Goal: Task Accomplishment & Management: Use online tool/utility

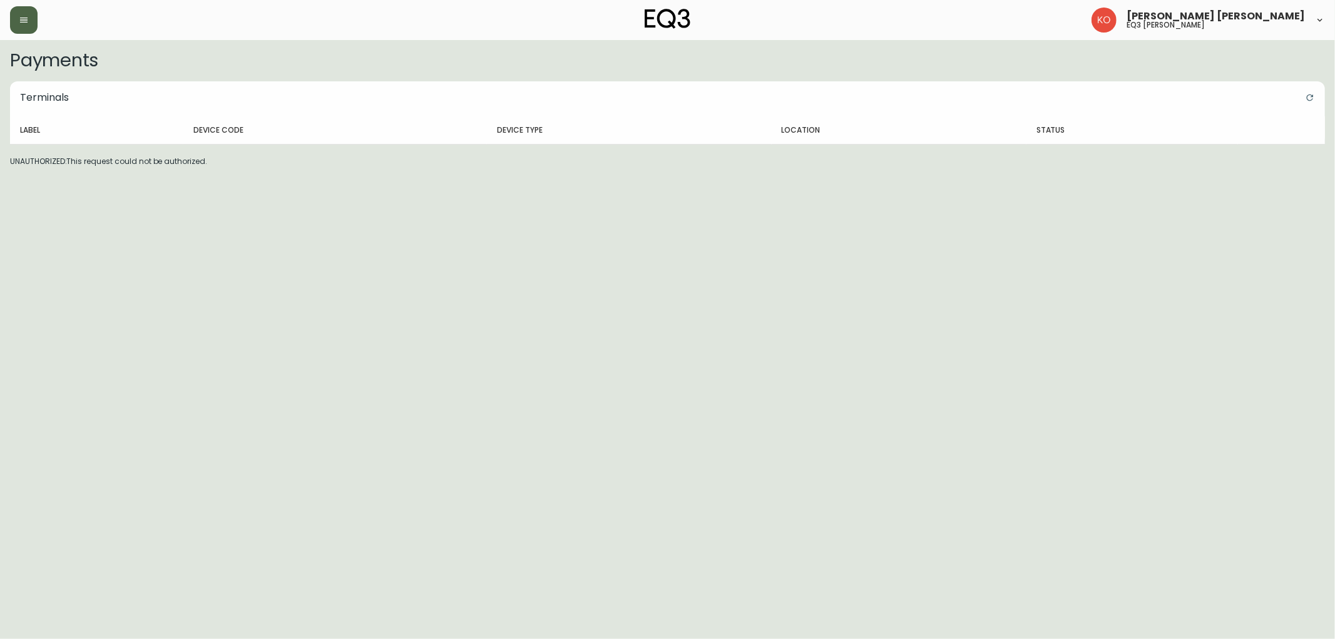
click at [29, 24] on button "button" at bounding box center [24, 20] width 28 height 28
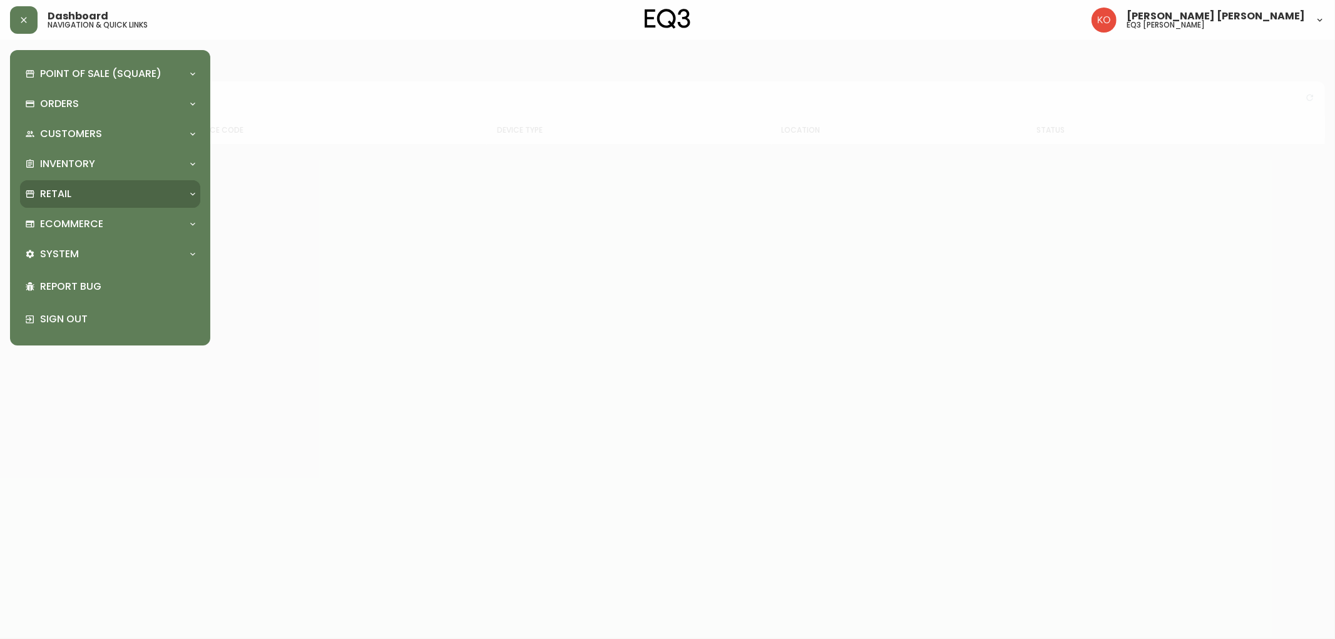
click at [121, 193] on div "Retail" at bounding box center [104, 194] width 158 height 14
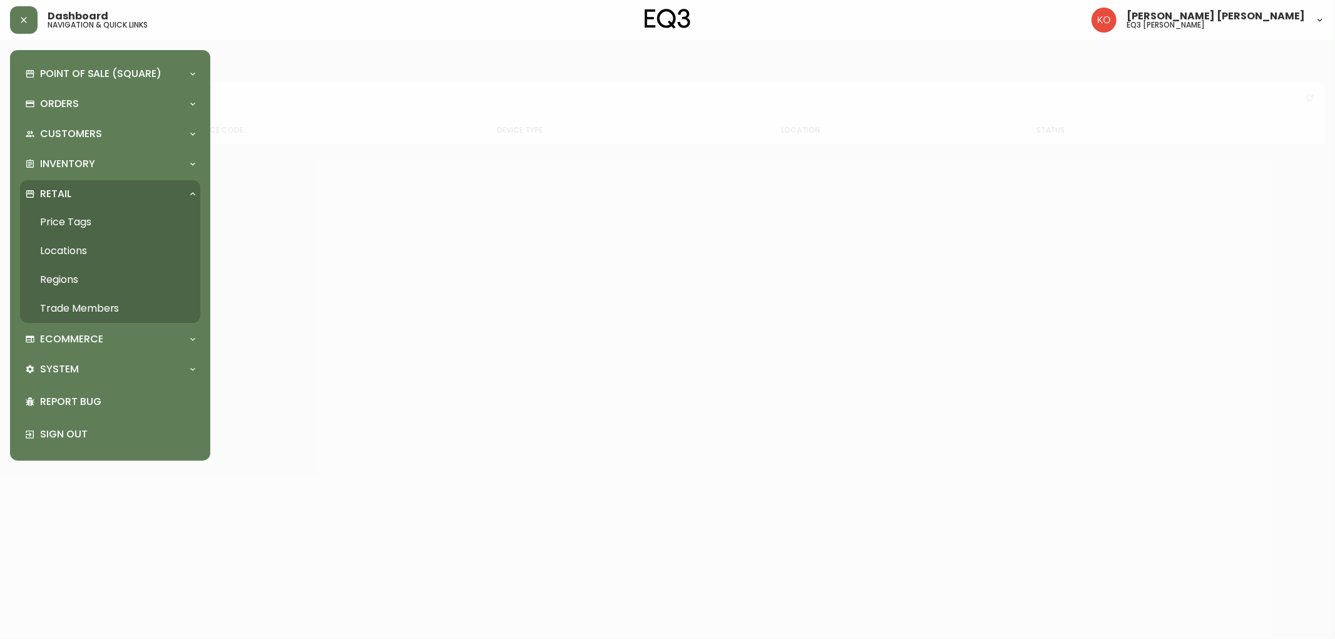
click at [106, 218] on link "Price Tags" at bounding box center [110, 222] width 180 height 29
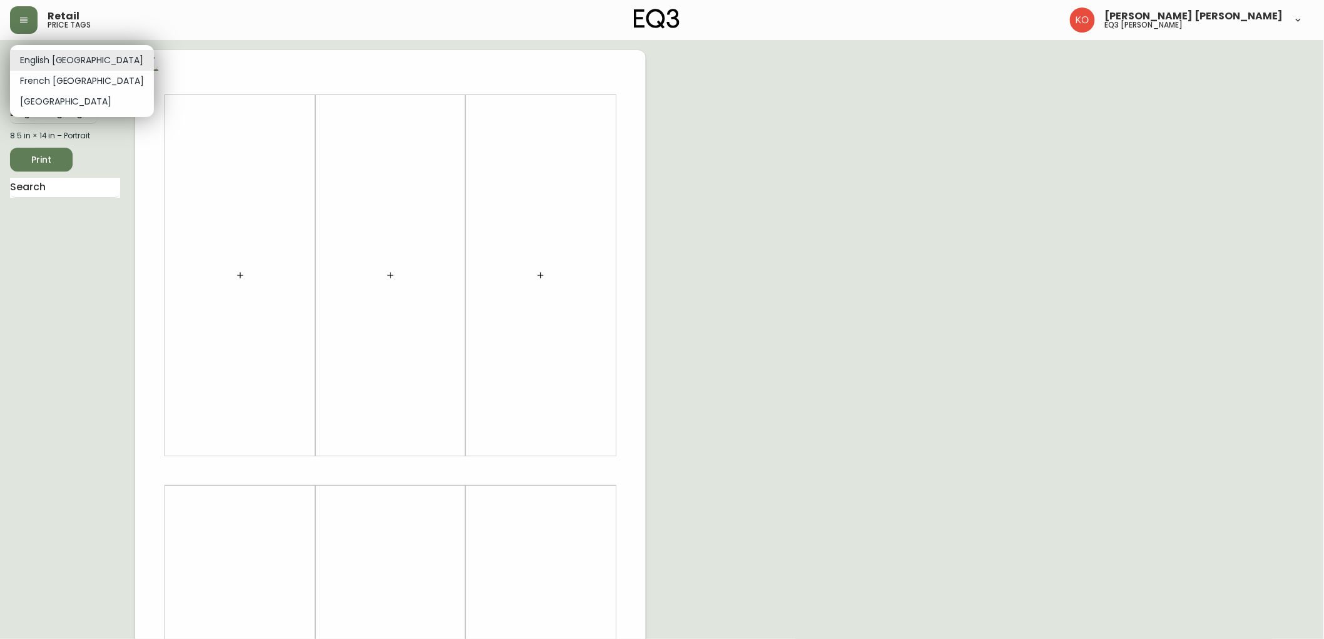
click at [88, 60] on body "Retail price tags [PERSON_NAME] [PERSON_NAME] eq3 laval - [PERSON_NAME] English…" at bounding box center [662, 445] width 1324 height 891
click at [59, 79] on li "French [GEOGRAPHIC_DATA]" at bounding box center [82, 81] width 144 height 21
type input "fr_CA"
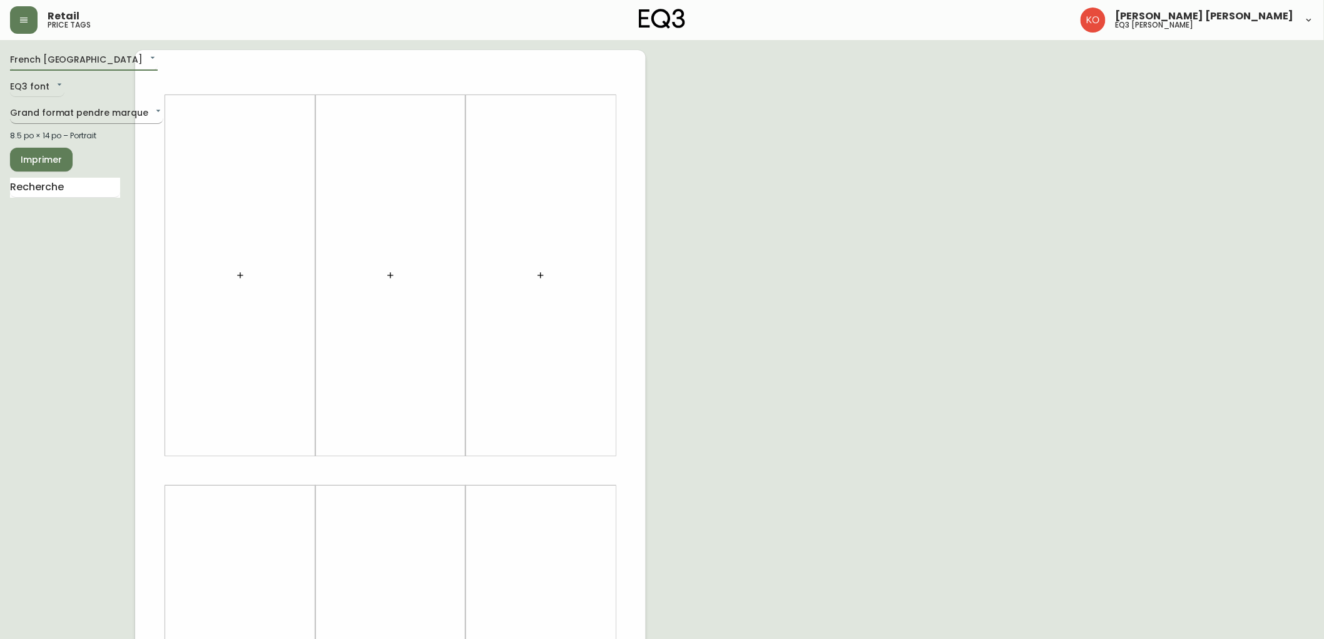
click at [59, 116] on body "Retail price tags [PERSON_NAME] [PERSON_NAME] eq3 [PERSON_NAME] French [GEOGRAP…" at bounding box center [662, 445] width 1324 height 891
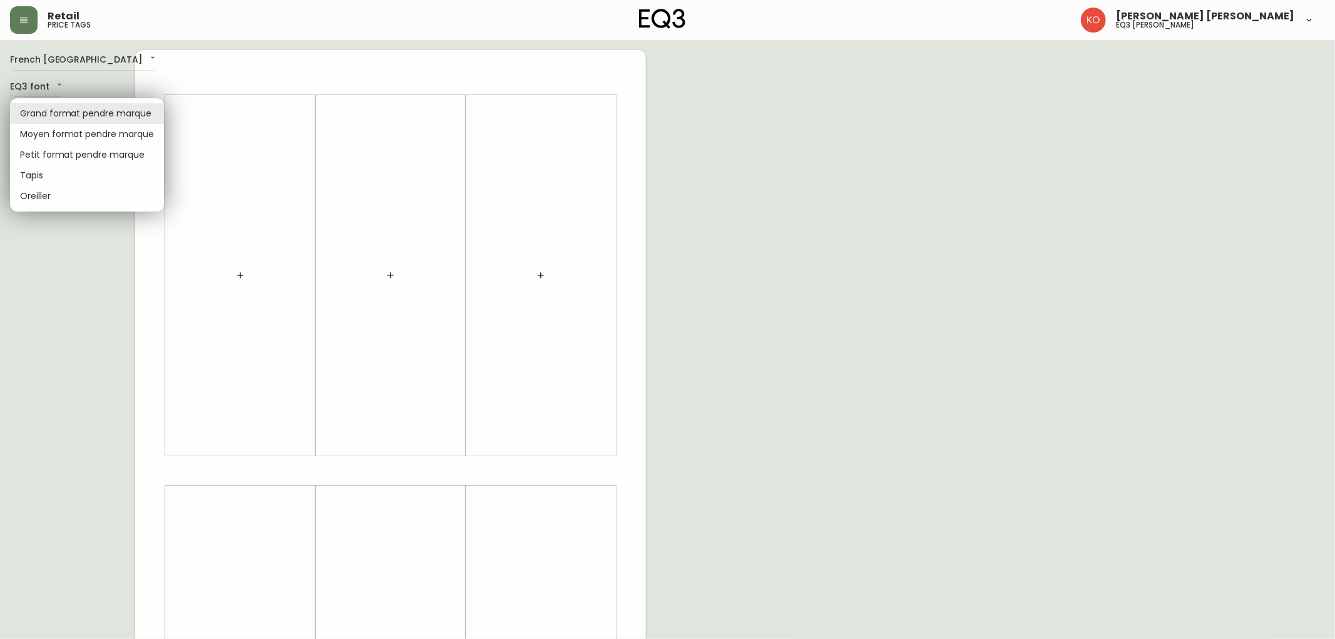
click at [58, 151] on li "Petit format pendre marque" at bounding box center [87, 155] width 154 height 21
type input "small"
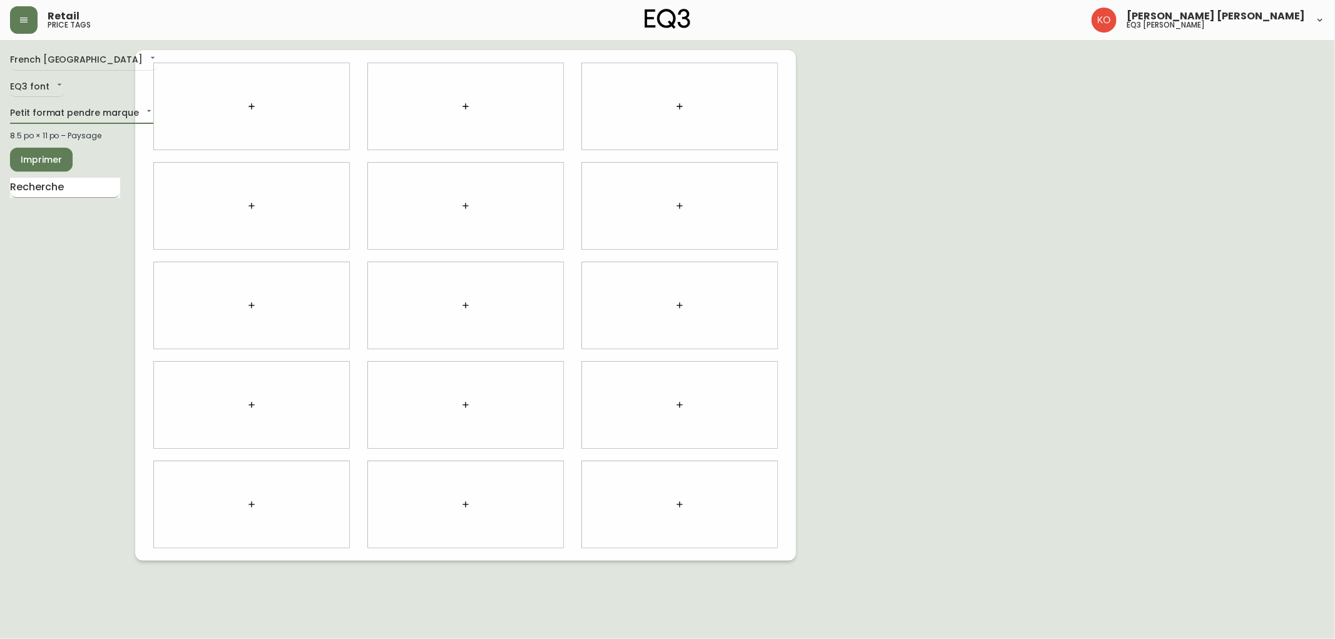
click at [107, 188] on input "text" at bounding box center [65, 188] width 110 height 20
type input "[PERSON_NAME]"
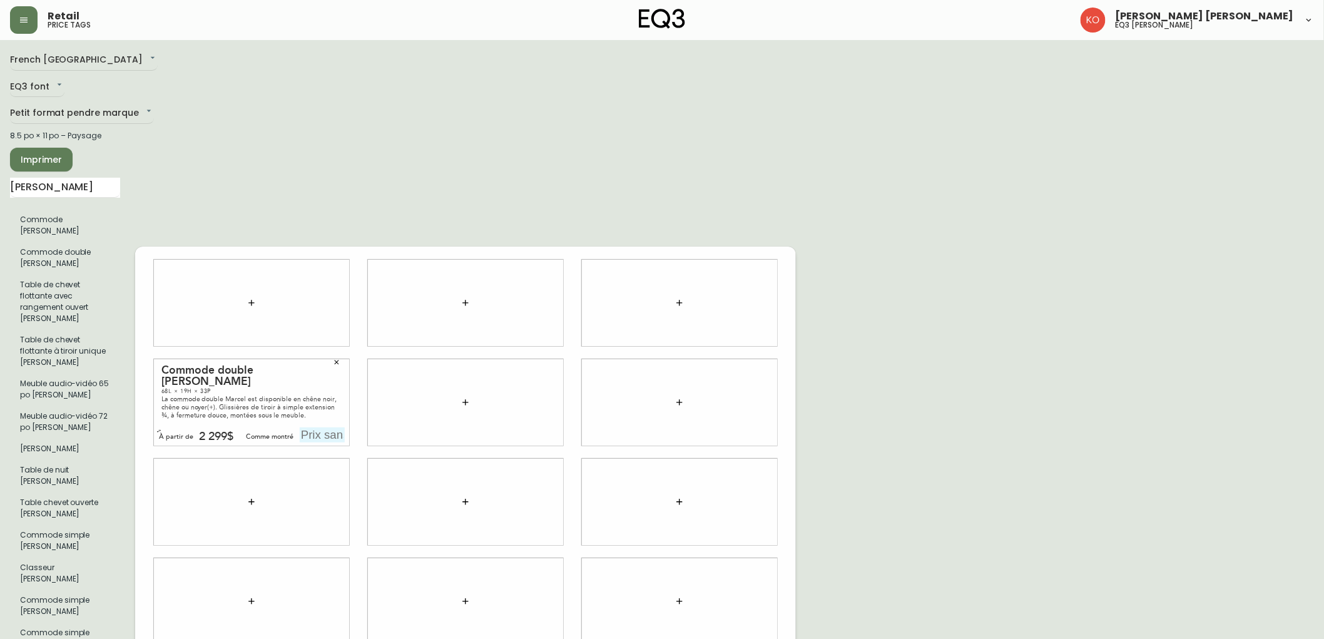
click at [316, 427] on input "text" at bounding box center [322, 434] width 45 height 15
click at [320, 427] on input "text" at bounding box center [322, 434] width 45 height 15
type input "2399$"
click at [839, 319] on div "French Canada fr_CA EQ3 font EQ3 Petit format pendre marque small 8.5 po × 11 p…" at bounding box center [662, 502] width 1304 height 904
drag, startPoint x: 63, startPoint y: 183, endPoint x: 0, endPoint y: 202, distance: 65.5
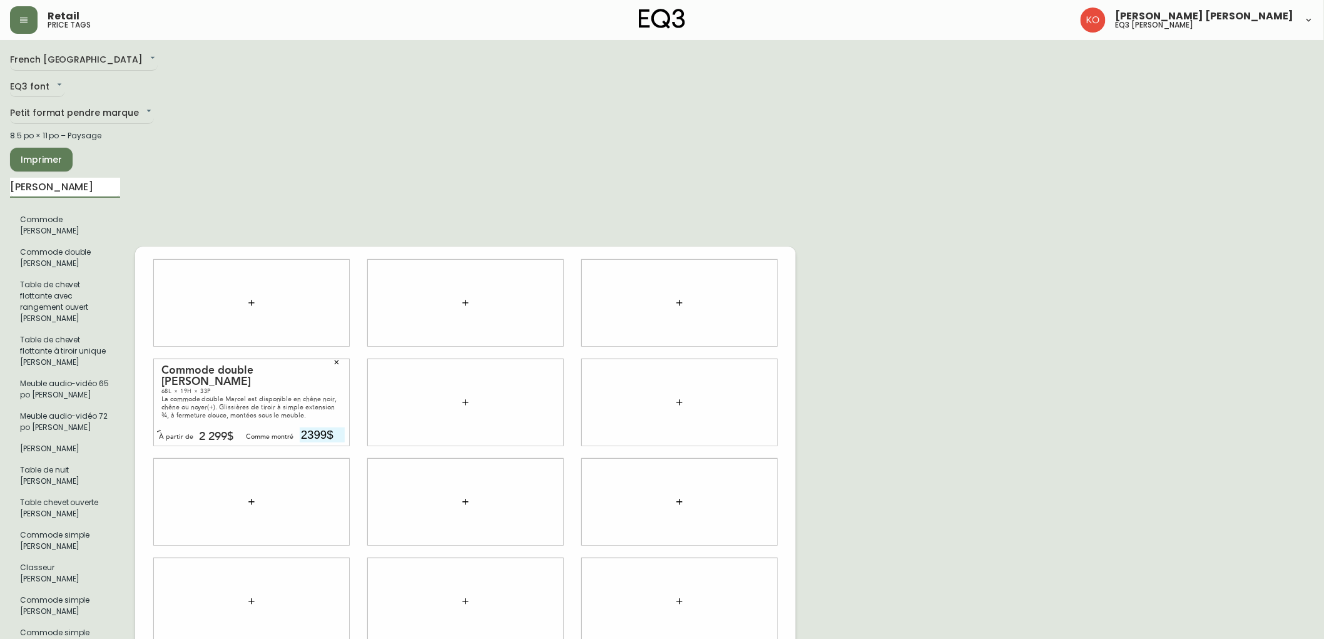
click at [0, 202] on main "French Canada fr_CA EQ3 font EQ3 Petit format pendre marque small 8.5 po × 11 p…" at bounding box center [662, 497] width 1324 height 914
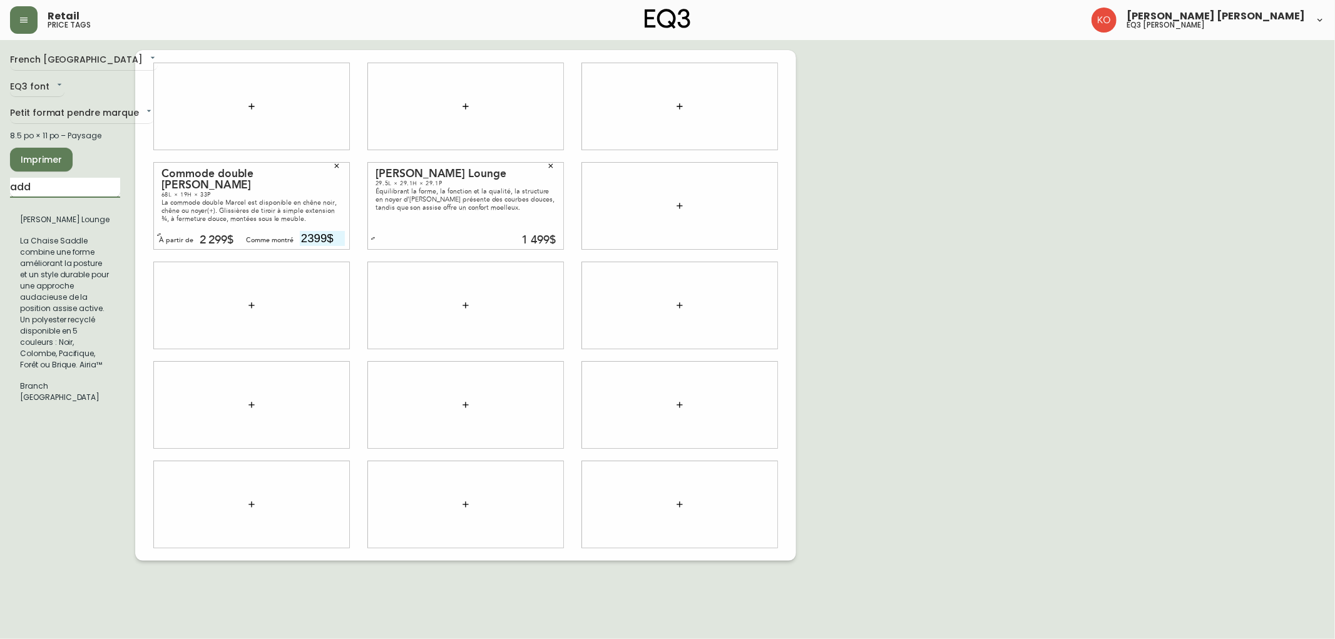
click at [75, 188] on input "add" at bounding box center [65, 188] width 110 height 20
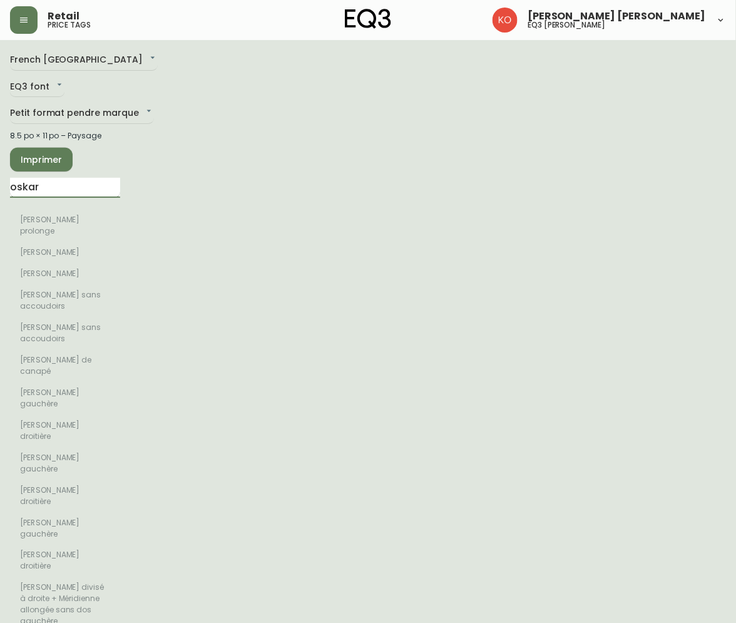
click at [101, 194] on input "oskar" at bounding box center [65, 188] width 110 height 20
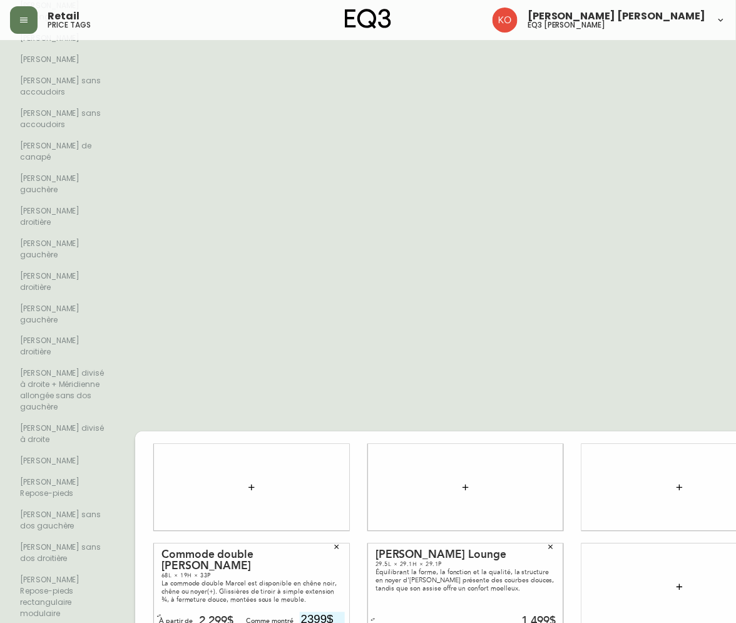
scroll to position [139, 0]
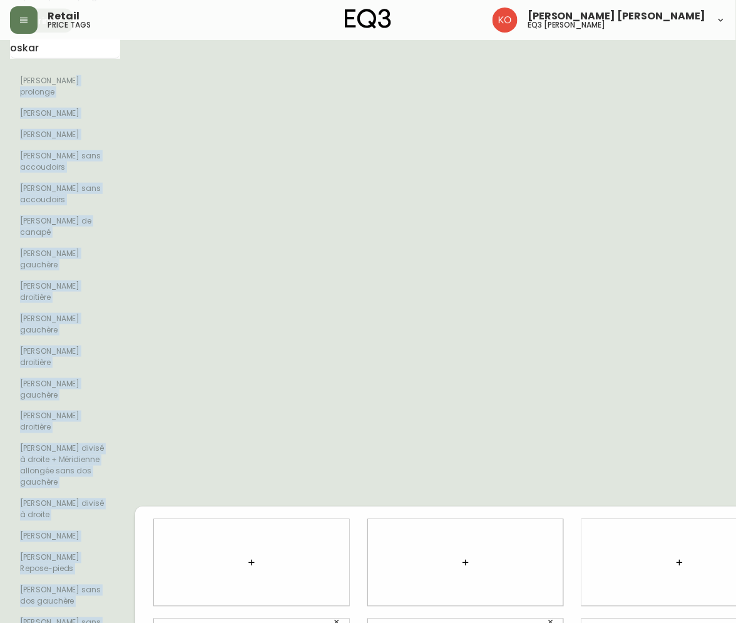
drag, startPoint x: 73, startPoint y: 79, endPoint x: 297, endPoint y: 473, distance: 453.3
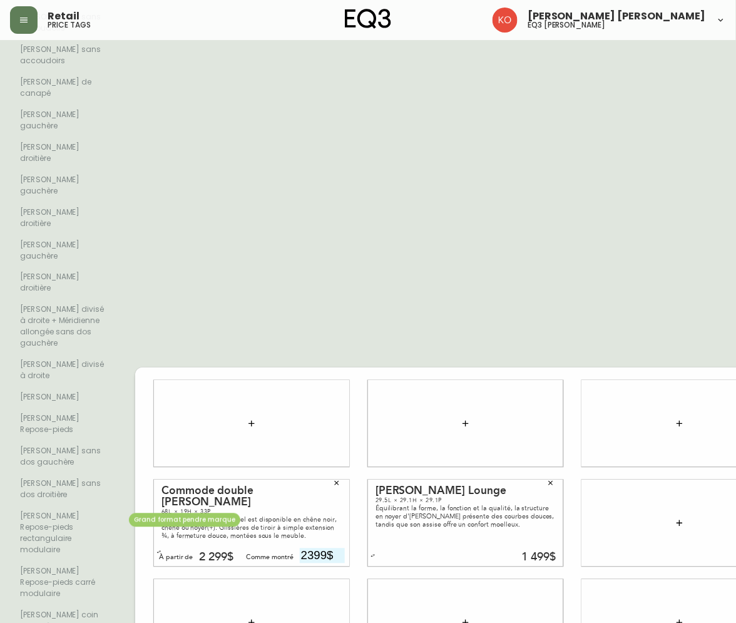
scroll to position [347, 0]
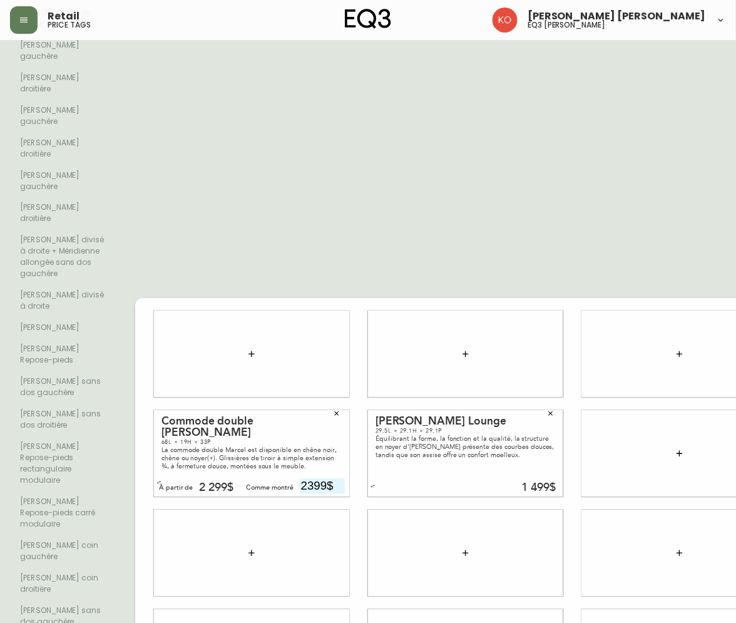
click at [138, 107] on div "Commode double [PERSON_NAME] 68L × 19H × 33P La commode double Marcel est dispo…" at bounding box center [465, 553] width 661 height 1701
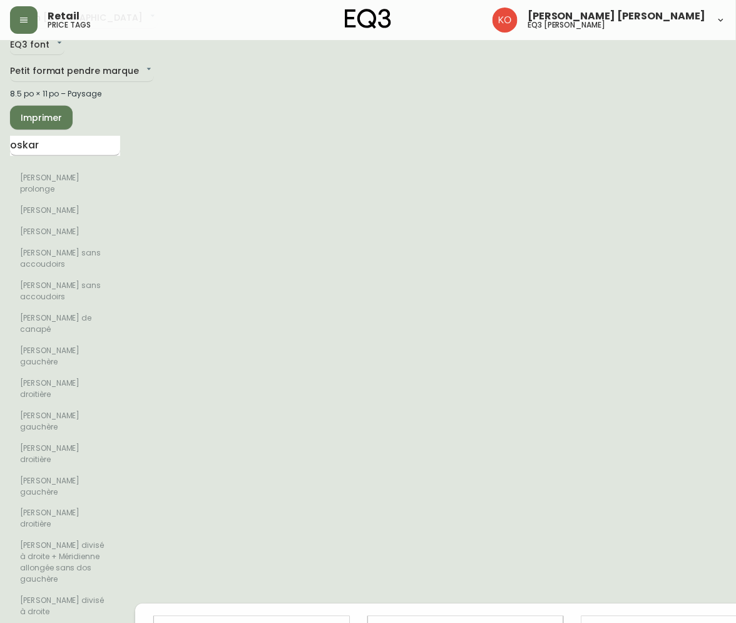
scroll to position [0, 0]
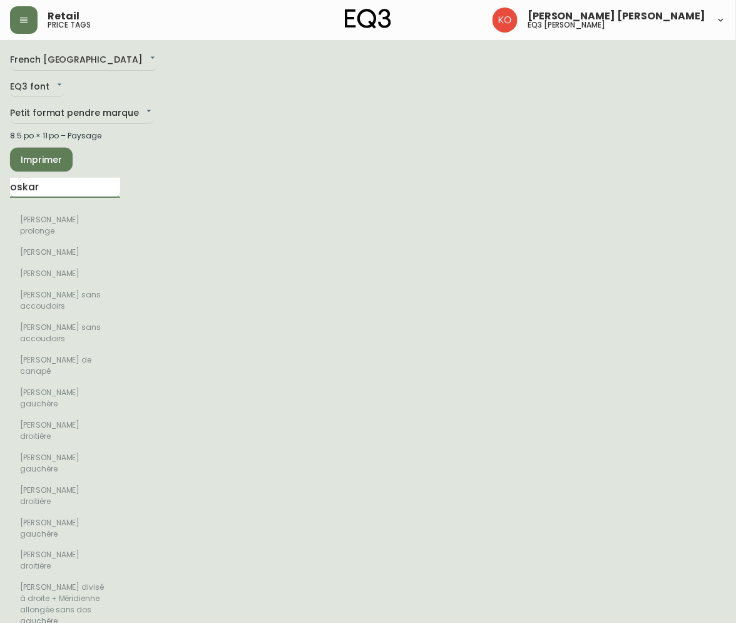
click at [90, 183] on input "oskar" at bounding box center [65, 188] width 110 height 20
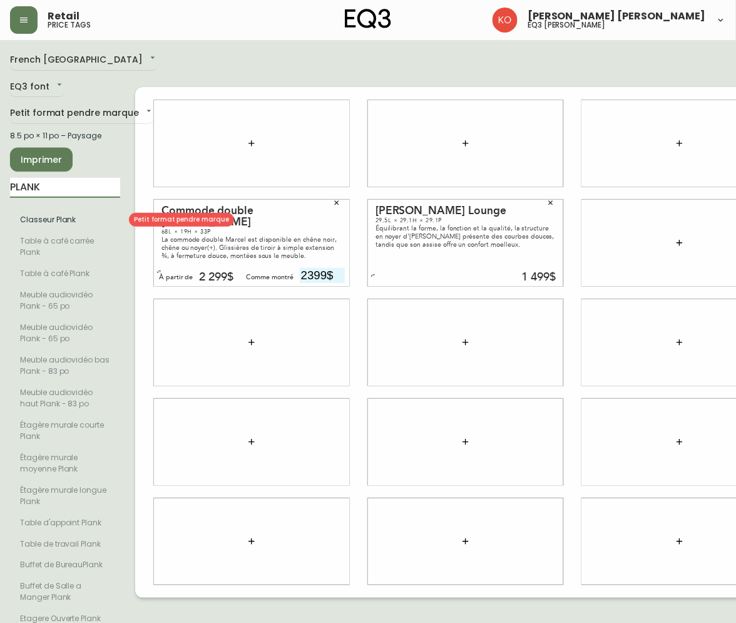
scroll to position [11, 0]
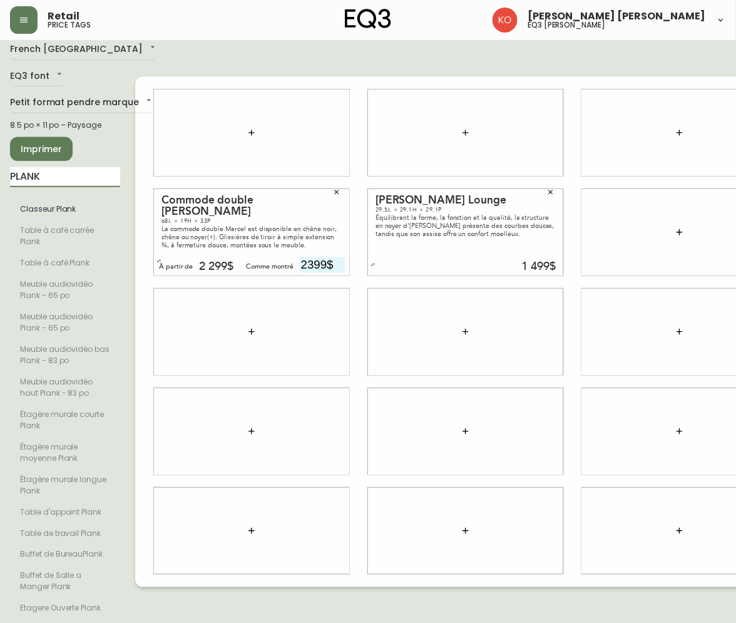
drag, startPoint x: 88, startPoint y: 181, endPoint x: -2, endPoint y: 194, distance: 91.0
click at [0, 194] on html "Retail price tags [PERSON_NAME] [PERSON_NAME] eq3 laval - [PERSON_NAME] French …" at bounding box center [368, 306] width 736 height 635
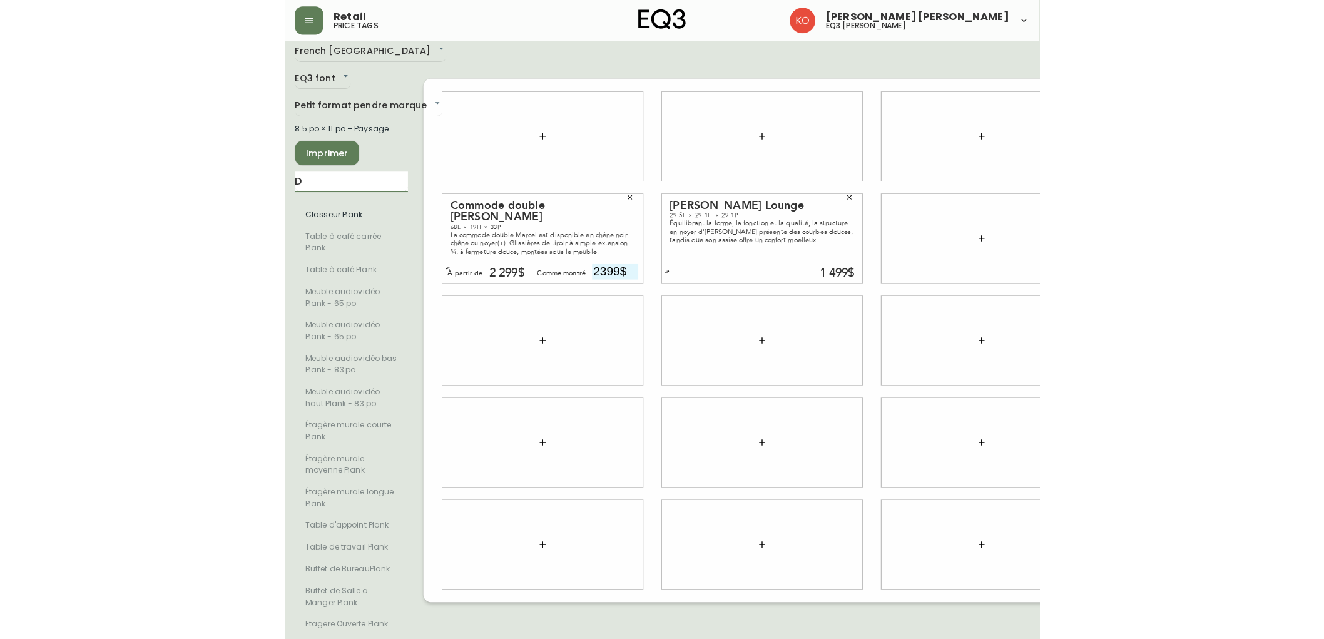
scroll to position [0, 0]
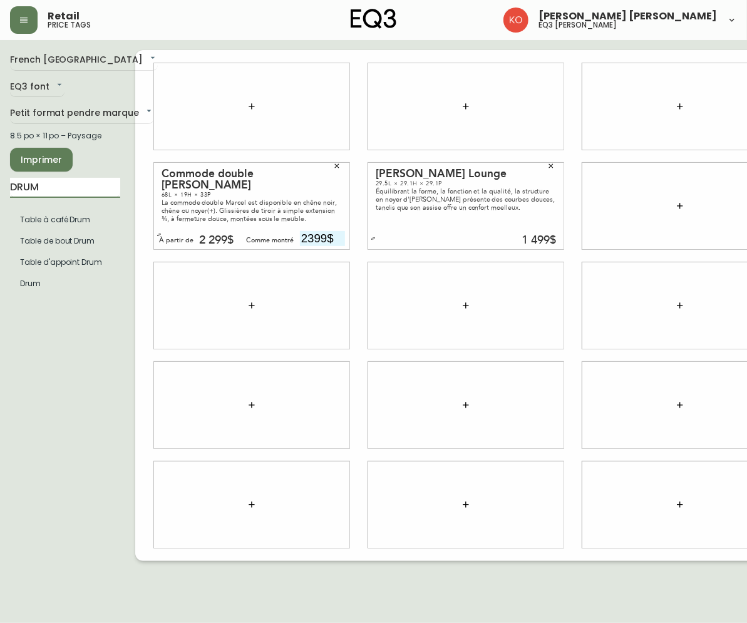
type input "DRUM"
click at [81, 369] on div "French Canada fr_CA EQ3 font EQ3 Petit format pendre marque small 8.5 po × 11 p…" at bounding box center [72, 305] width 125 height 511
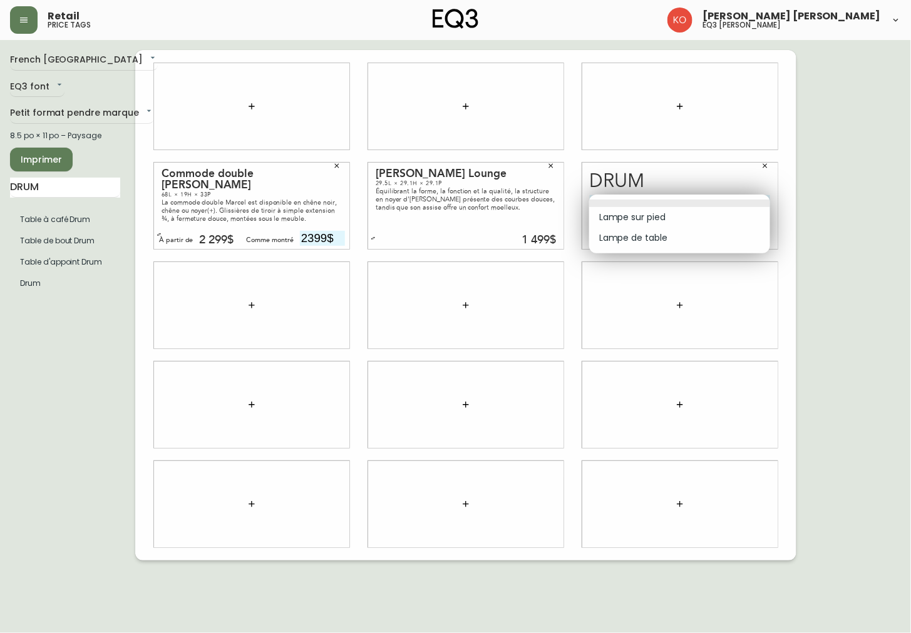
click at [766, 201] on body "Retail price tags [PERSON_NAME] [PERSON_NAME] eq3 laval - [PERSON_NAME] French …" at bounding box center [455, 280] width 911 height 561
click at [685, 240] on li "Lampe de table" at bounding box center [679, 238] width 181 height 21
type input "1"
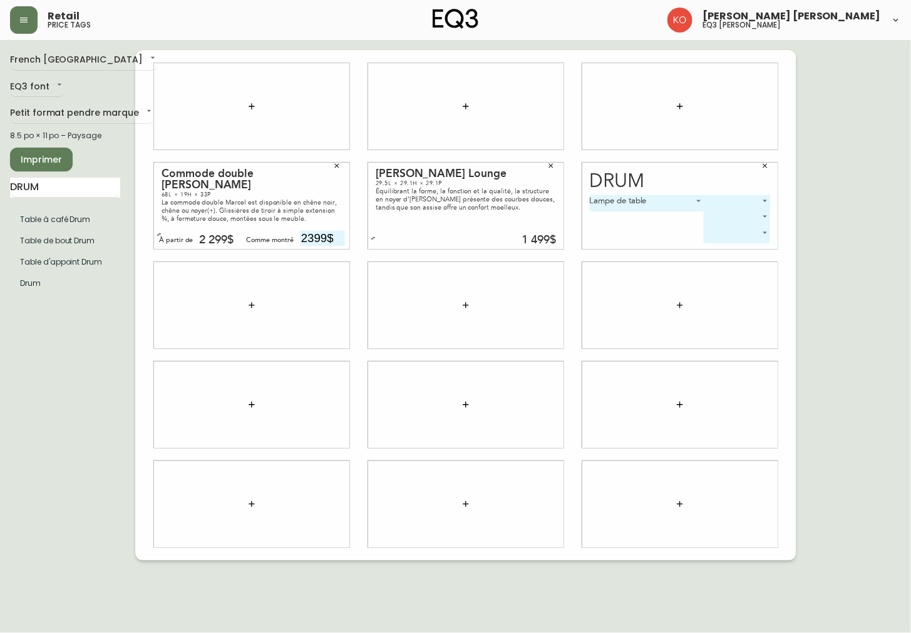
click at [760, 202] on body "Retail price tags [PERSON_NAME] [PERSON_NAME] eq3 laval - [PERSON_NAME] French …" at bounding box center [455, 280] width 911 height 561
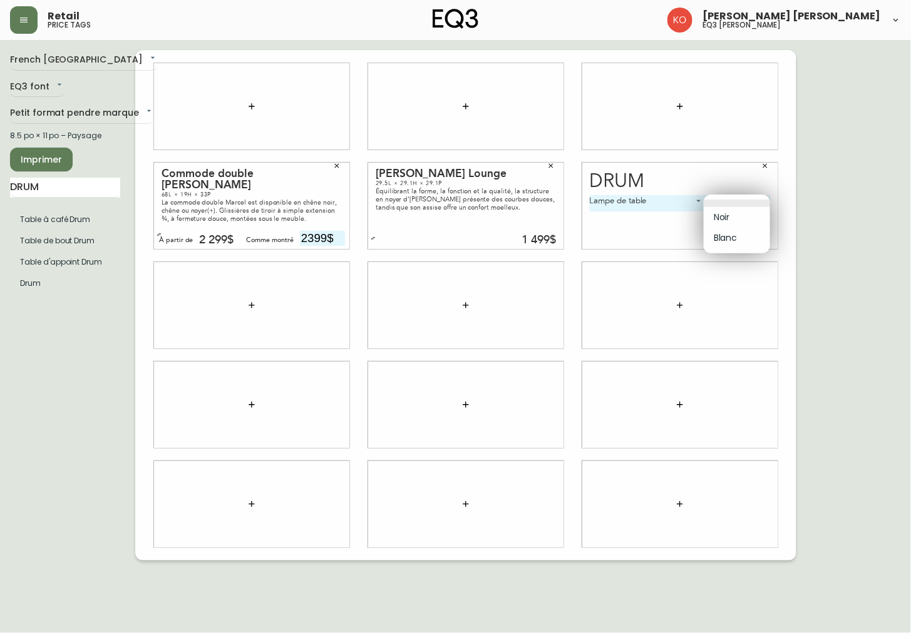
click at [744, 215] on li "Noir" at bounding box center [736, 217] width 66 height 21
type input "0"
click at [729, 218] on body "Retail price tags [PERSON_NAME] [PERSON_NAME] eq3 laval - [PERSON_NAME] French …" at bounding box center [455, 280] width 911 height 561
click at [712, 249] on li "Blanc" at bounding box center [713, 253] width 54 height 21
type input "1"
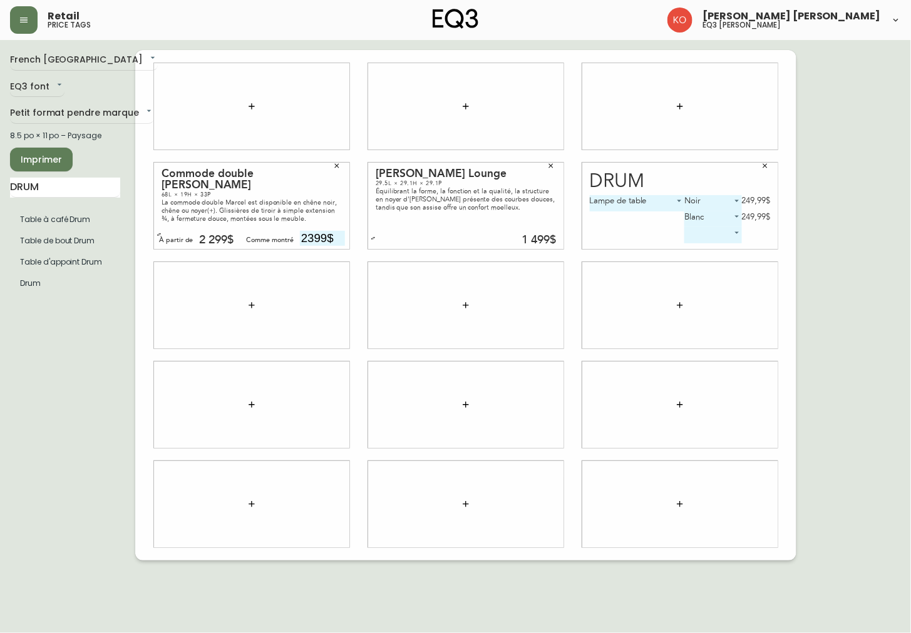
click at [821, 237] on div "French Canada fr_CA EQ3 font EQ3 Petit format pendre marque small 8.5 po × 11 p…" at bounding box center [455, 305] width 891 height 511
click at [825, 242] on div "French Canada fr_CA EQ3 font EQ3 Petit format pendre marque small 8.5 po × 11 p…" at bounding box center [455, 305] width 891 height 511
click at [765, 166] on icon "button" at bounding box center [765, 166] width 4 height 4
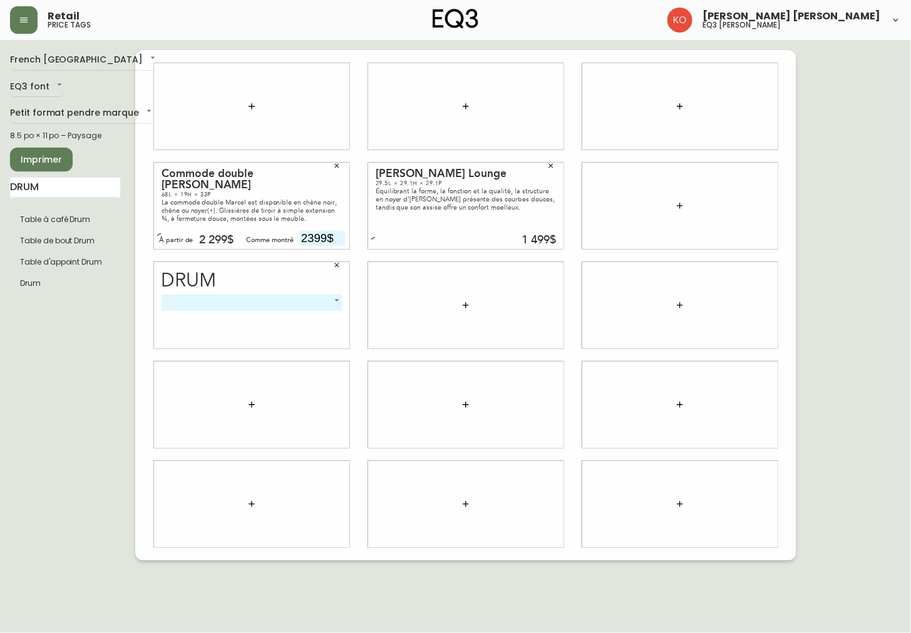
click at [336, 304] on body "Retail price tags [PERSON_NAME] [PERSON_NAME] eq3 laval - [PERSON_NAME] French …" at bounding box center [455, 280] width 911 height 561
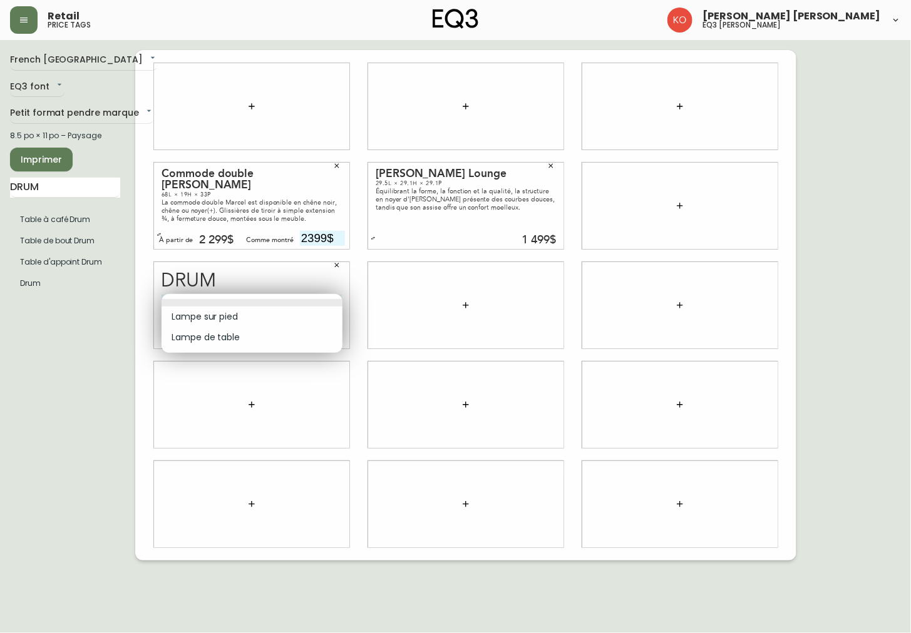
click at [247, 340] on li "Lampe de table" at bounding box center [251, 337] width 181 height 21
type input "1"
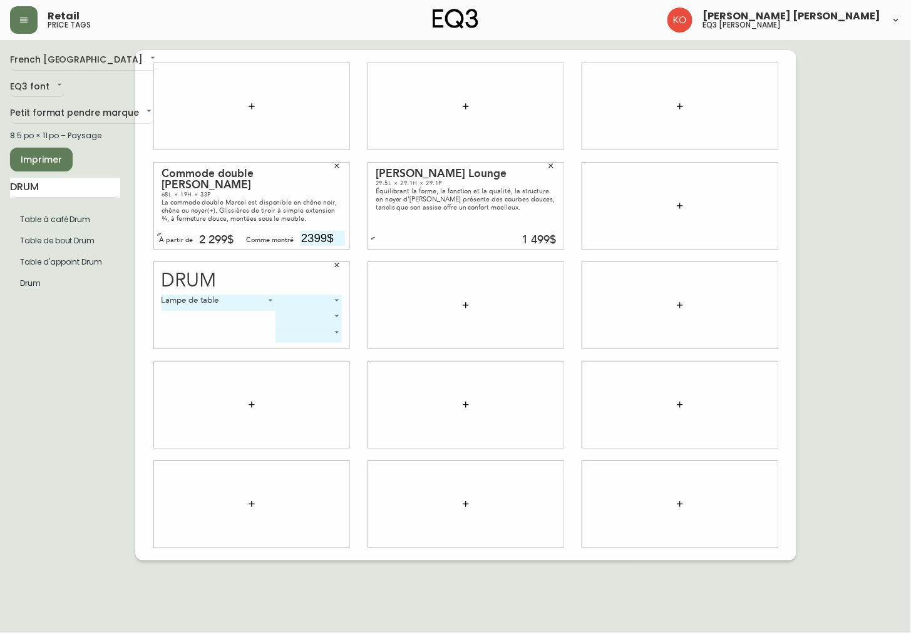
click at [323, 297] on body "Retail price tags [PERSON_NAME] [PERSON_NAME] eq3 laval - [PERSON_NAME] French …" at bounding box center [455, 280] width 911 height 561
click at [304, 319] on li "Noir" at bounding box center [308, 317] width 66 height 21
type input "0"
click at [309, 316] on body "Retail price tags [PERSON_NAME] [PERSON_NAME] eq3 laval - [PERSON_NAME] French …" at bounding box center [455, 280] width 911 height 561
click at [278, 348] on li "Blanc" at bounding box center [285, 353] width 54 height 21
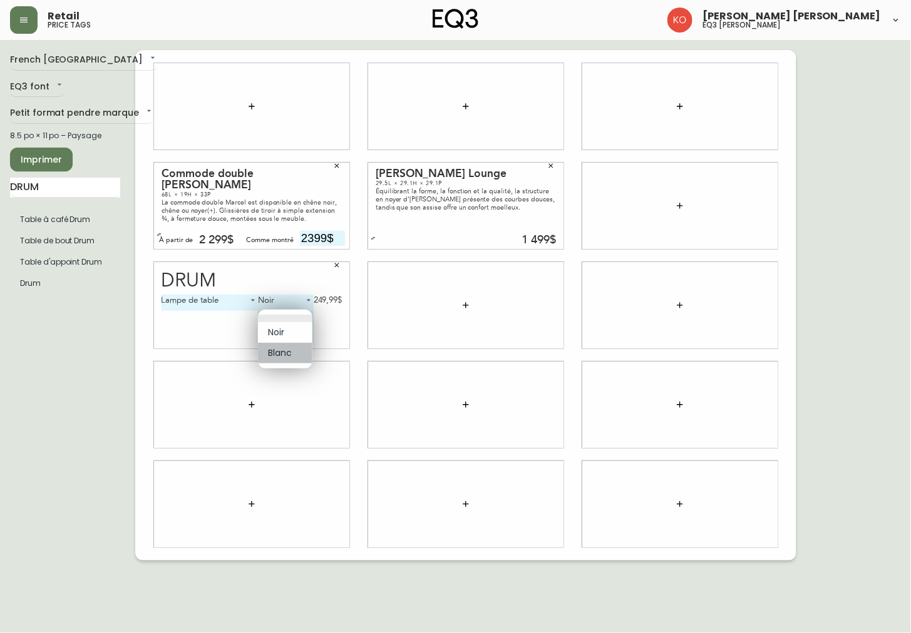
type input "1"
click at [383, 326] on div at bounding box center [465, 305] width 195 height 86
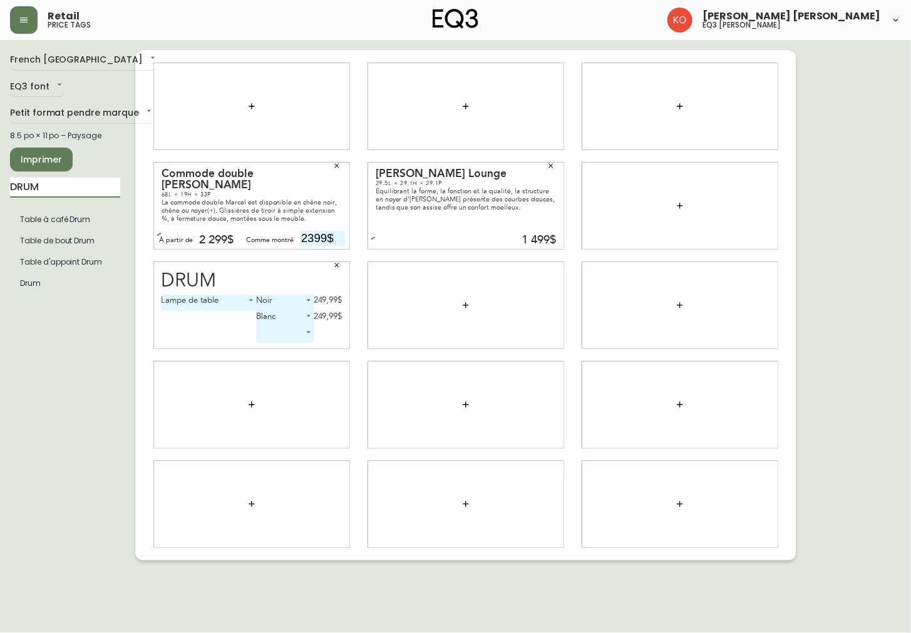
drag, startPoint x: 66, startPoint y: 196, endPoint x: -2, endPoint y: 185, distance: 69.0
click at [0, 185] on html "Retail price tags [PERSON_NAME] [PERSON_NAME] eq3 laval - [PERSON_NAME] French …" at bounding box center [455, 280] width 911 height 561
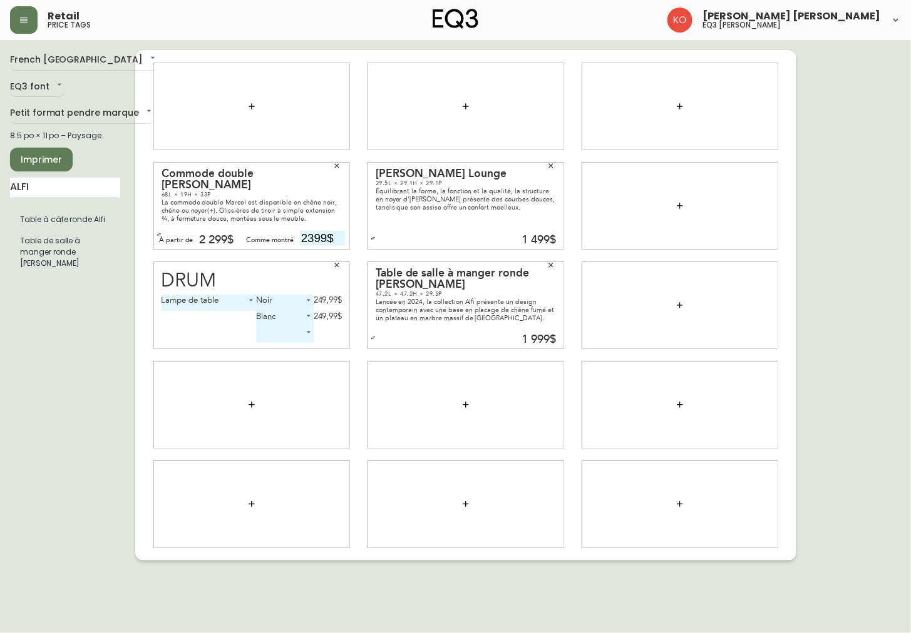
click at [551, 264] on icon "button" at bounding box center [551, 266] width 8 height 8
click at [36, 190] on input "ALFI" at bounding box center [65, 188] width 110 height 20
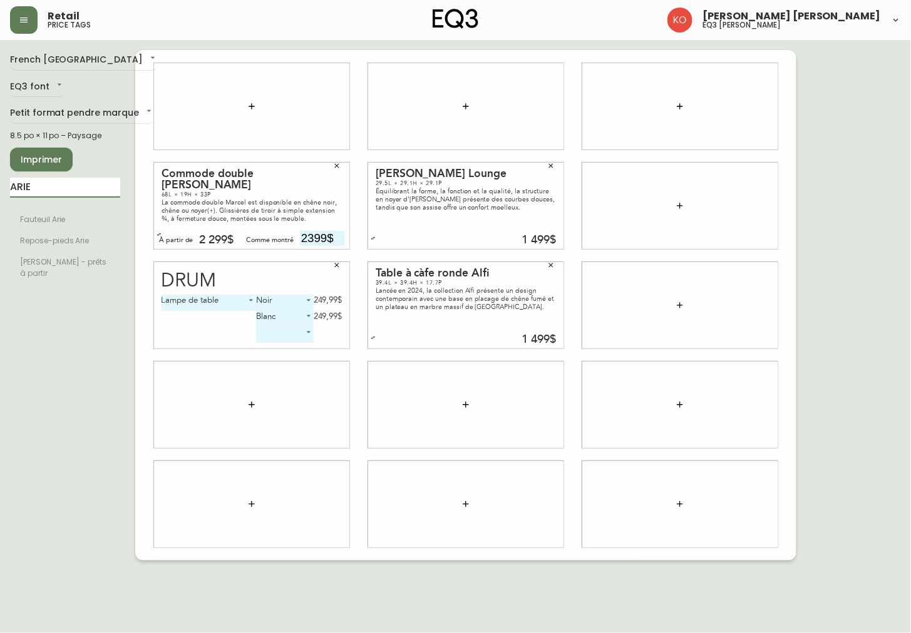
drag, startPoint x: 69, startPoint y: 185, endPoint x: -2, endPoint y: 217, distance: 77.3
click at [0, 217] on html "Retail price tags [PERSON_NAME] [PERSON_NAME] eq3 laval - [PERSON_NAME] French …" at bounding box center [455, 280] width 911 height 561
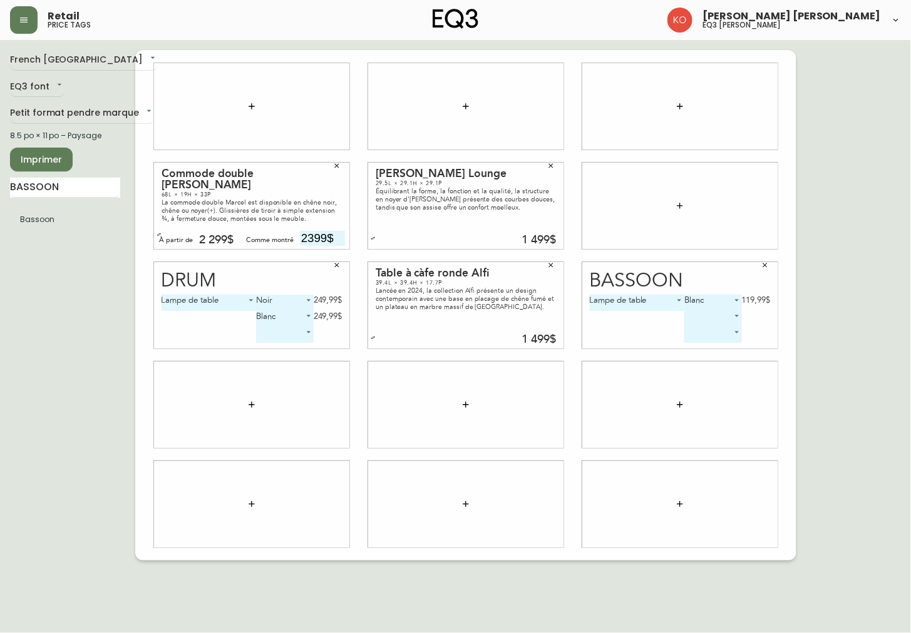
click at [716, 318] on body "Retail price tags [PERSON_NAME] [PERSON_NAME] eq3 laval - [PERSON_NAME] French …" at bounding box center [455, 280] width 911 height 561
click at [820, 396] on div at bounding box center [455, 316] width 911 height 633
click at [89, 192] on input "BASSOON" at bounding box center [65, 188] width 110 height 20
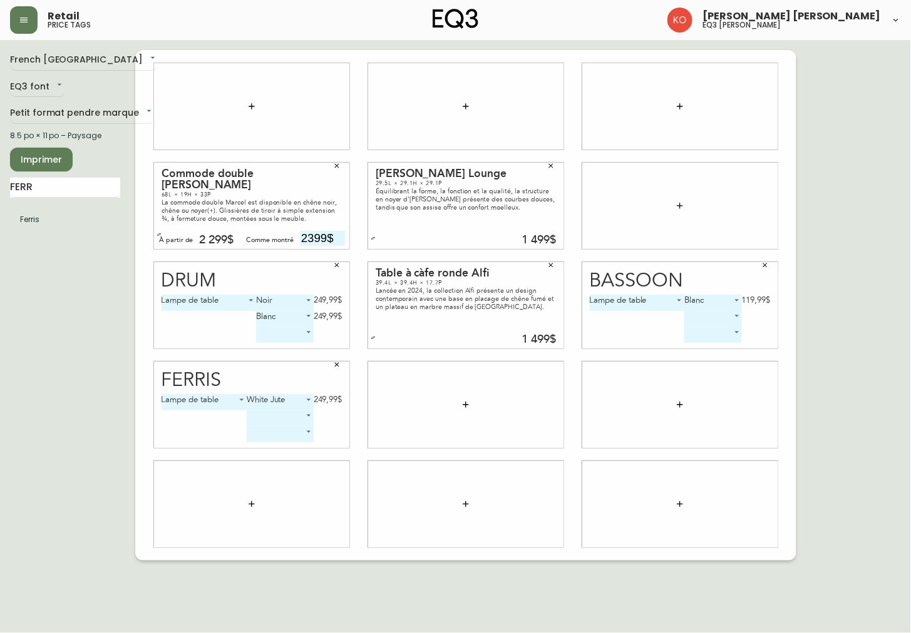
click at [305, 414] on body "Retail price tags [PERSON_NAME] [PERSON_NAME] eq3 laval - [PERSON_NAME] French …" at bounding box center [455, 280] width 911 height 561
click at [285, 471] on div at bounding box center [455, 316] width 911 height 633
click at [310, 430] on body "Retail price tags [PERSON_NAME] [PERSON_NAME] eq3 laval - [PERSON_NAME] French …" at bounding box center [455, 280] width 911 height 561
click at [207, 428] on div at bounding box center [455, 316] width 911 height 633
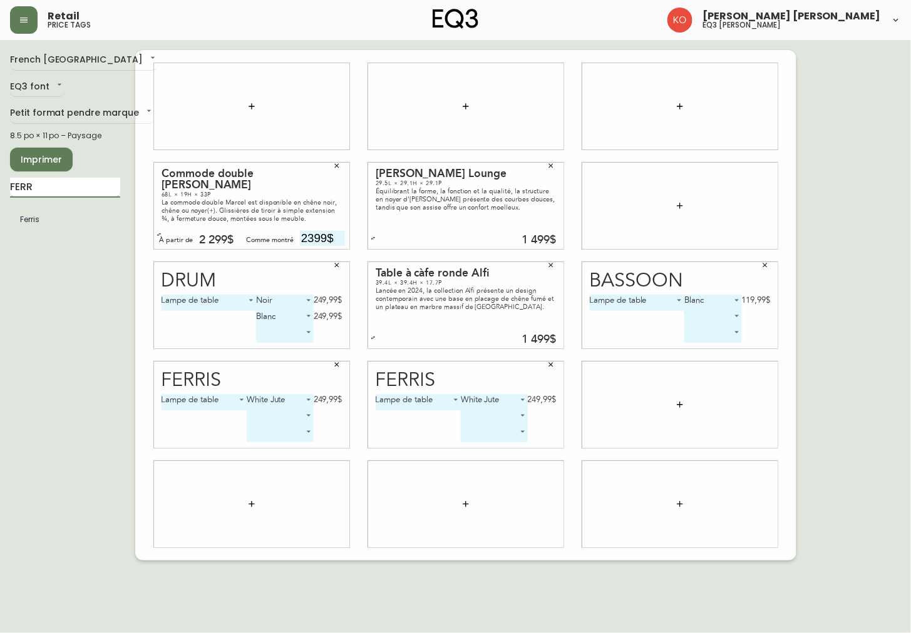
click at [52, 193] on input "FERR" at bounding box center [65, 188] width 110 height 20
drag, startPoint x: 74, startPoint y: 194, endPoint x: -2, endPoint y: 199, distance: 75.9
click at [0, 199] on html "Retail price tags [PERSON_NAME] [PERSON_NAME] eq3 laval - [PERSON_NAME] French …" at bounding box center [455, 280] width 911 height 561
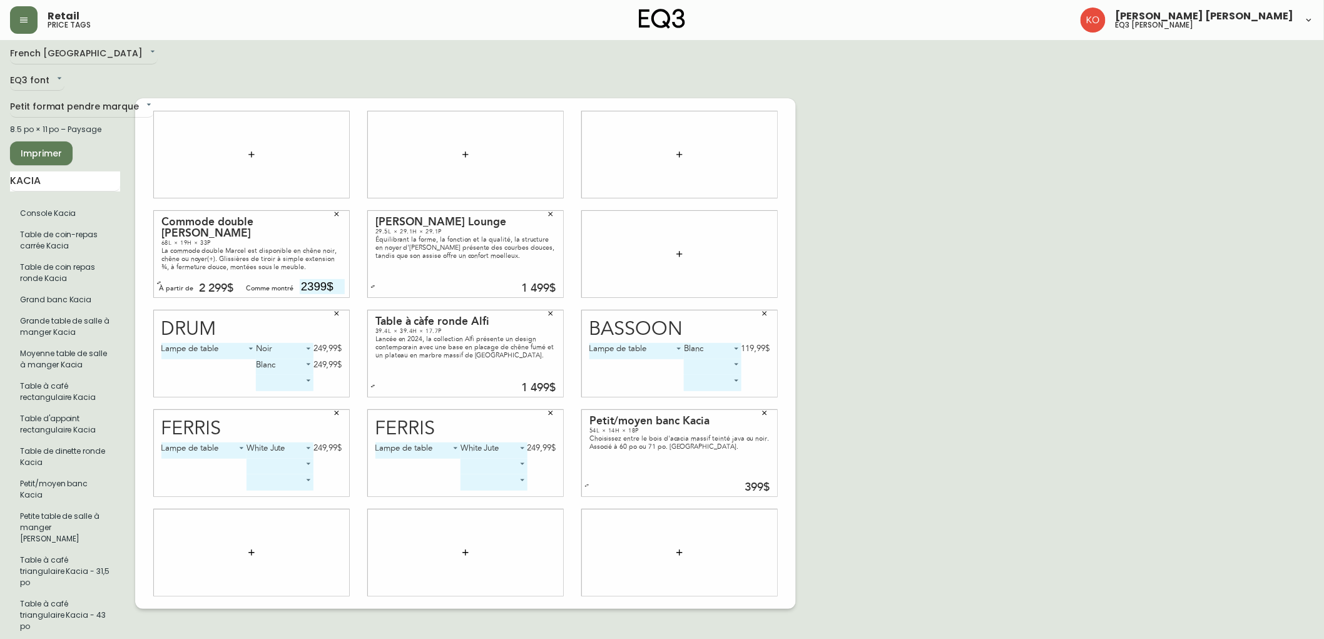
scroll to position [8, 0]
click at [89, 173] on input "KACIA" at bounding box center [65, 180] width 110 height 20
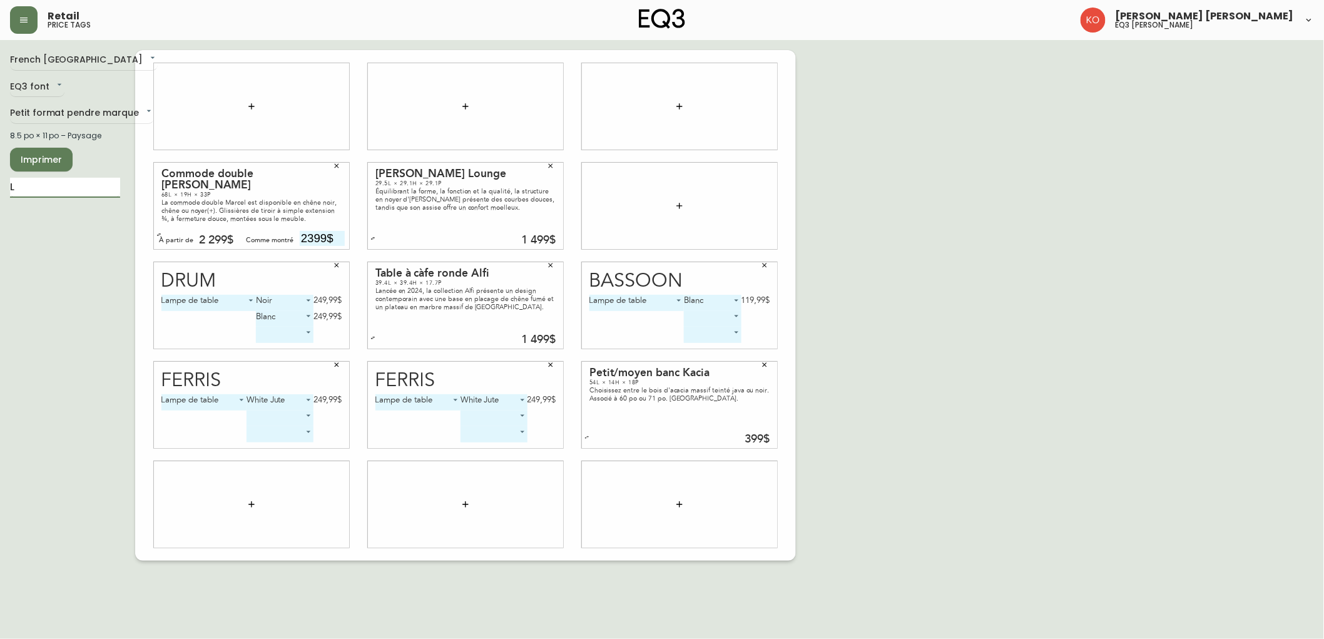
scroll to position [0, 0]
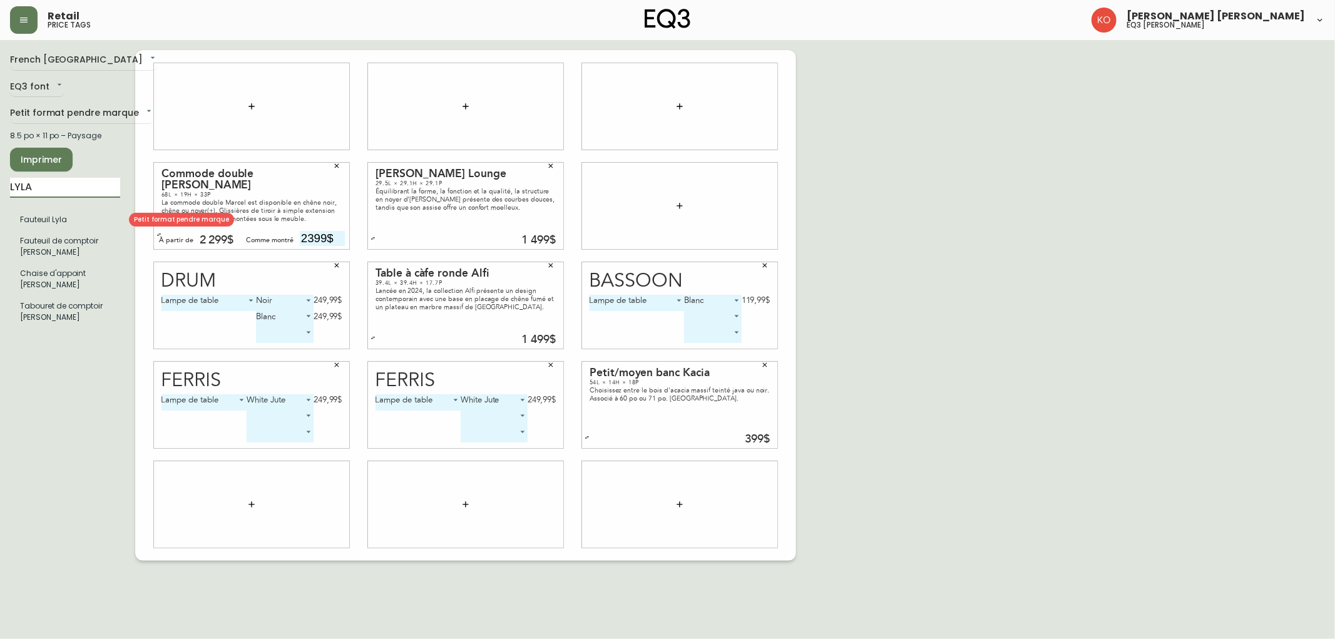
type input "LYLA"
click at [322, 536] on input "text" at bounding box center [319, 536] width 45 height 15
type input "249$"
click at [464, 561] on html "Retail price tags [PERSON_NAME] [PERSON_NAME] eq3 laval - [PERSON_NAME] French …" at bounding box center [667, 280] width 1335 height 561
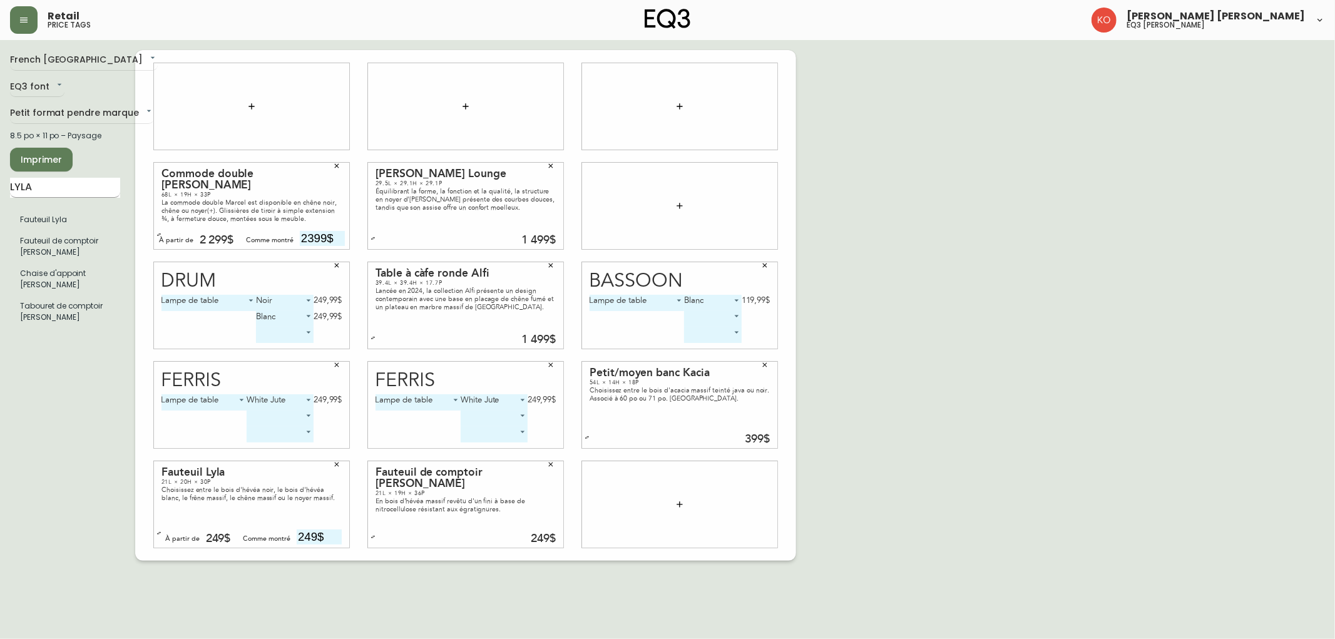
click at [98, 193] on input "LYLA" at bounding box center [65, 188] width 110 height 20
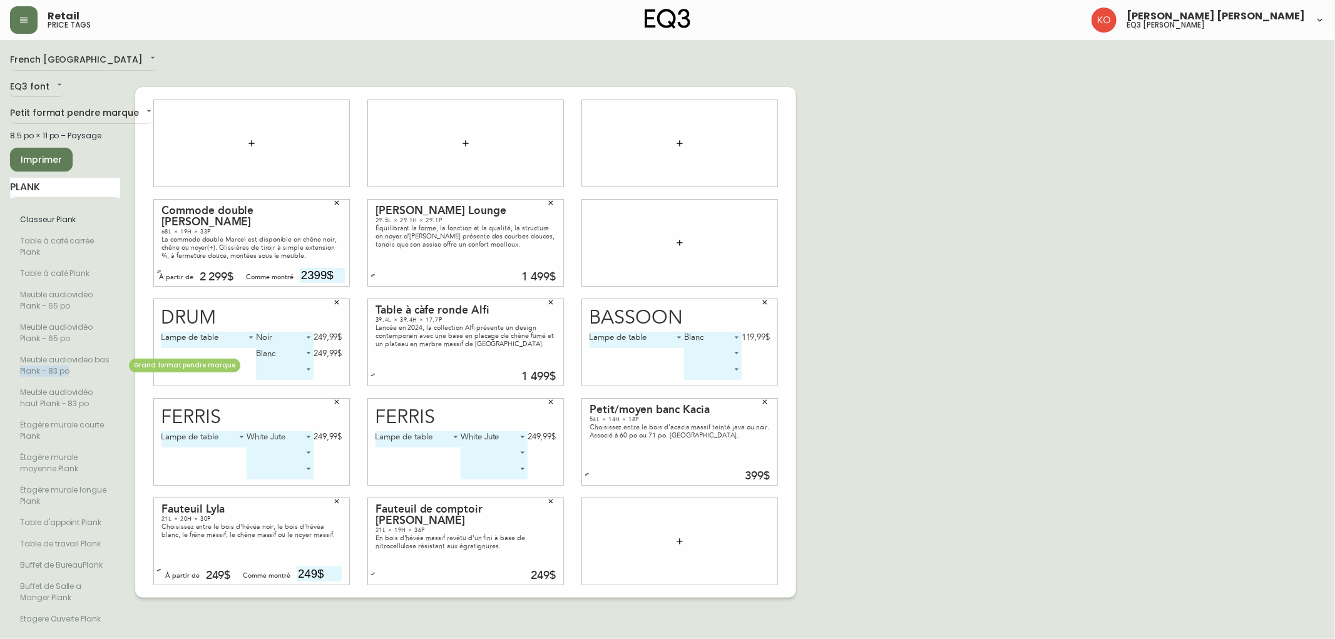
drag, startPoint x: 89, startPoint y: 367, endPoint x: 105, endPoint y: 364, distance: 16.6
click at [105, 364] on li "Meuble audiovidéo bas Plank - 83 po" at bounding box center [65, 365] width 110 height 33
click at [106, 368] on li "Meuble audiovidéo bas Plank - 83 po" at bounding box center [65, 365] width 110 height 33
click at [90, 189] on input "PLANK" at bounding box center [65, 188] width 110 height 20
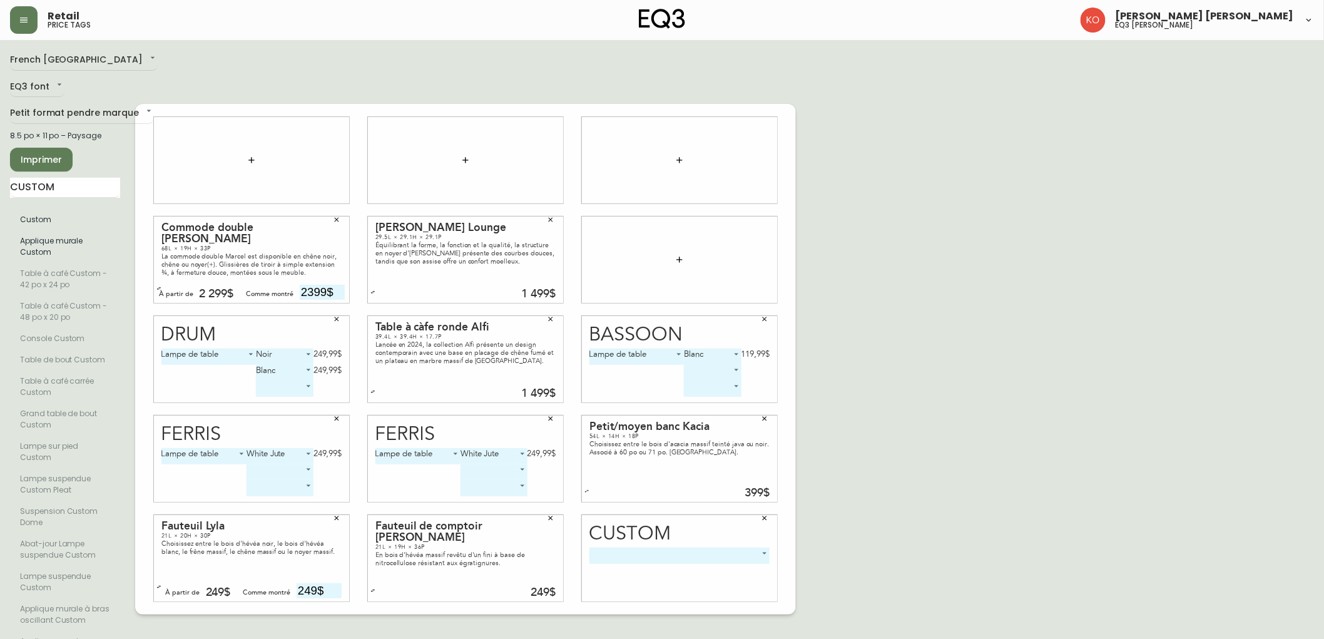
click at [762, 544] on body "Retail price tags [PERSON_NAME] [PERSON_NAME] eq3 laval - [PERSON_NAME] French …" at bounding box center [662, 334] width 1324 height 668
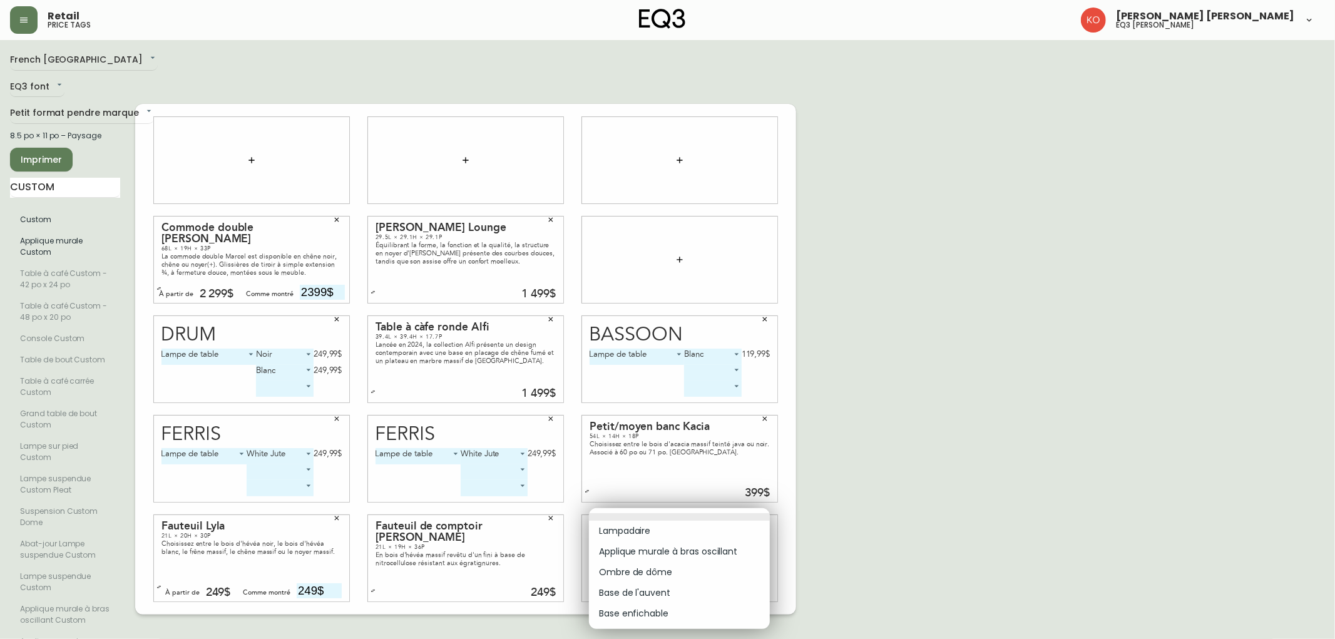
click at [897, 507] on div at bounding box center [667, 319] width 1335 height 639
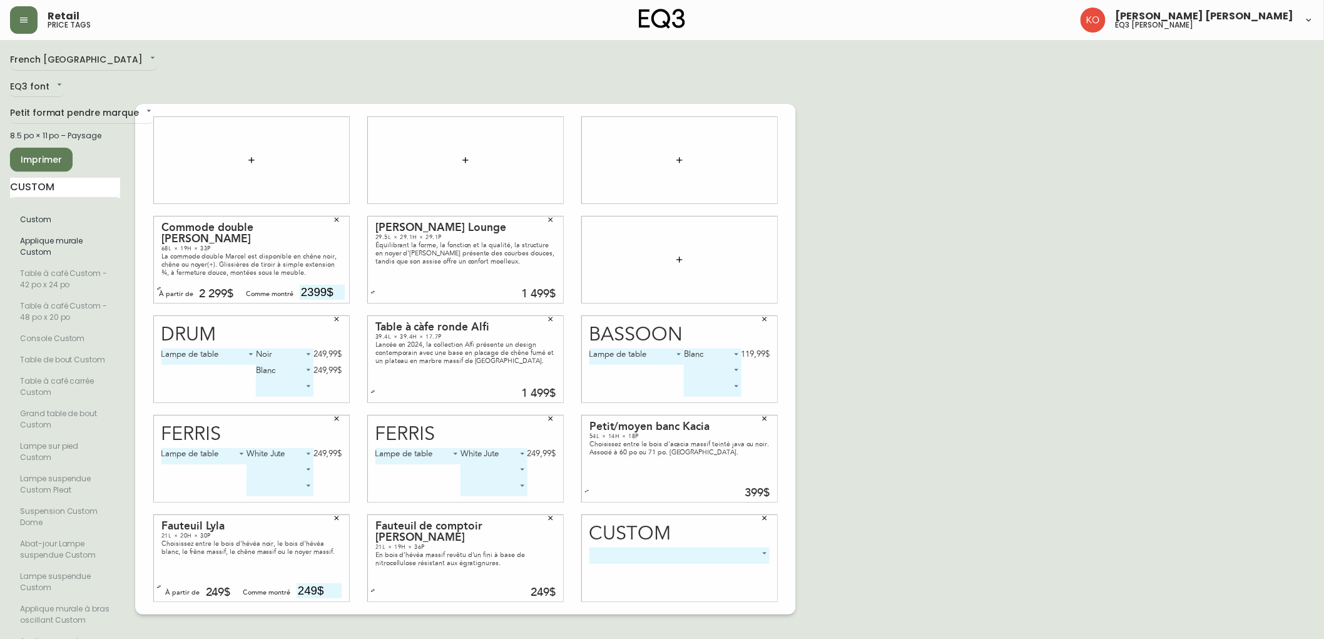
click at [762, 514] on icon "button" at bounding box center [765, 518] width 8 height 8
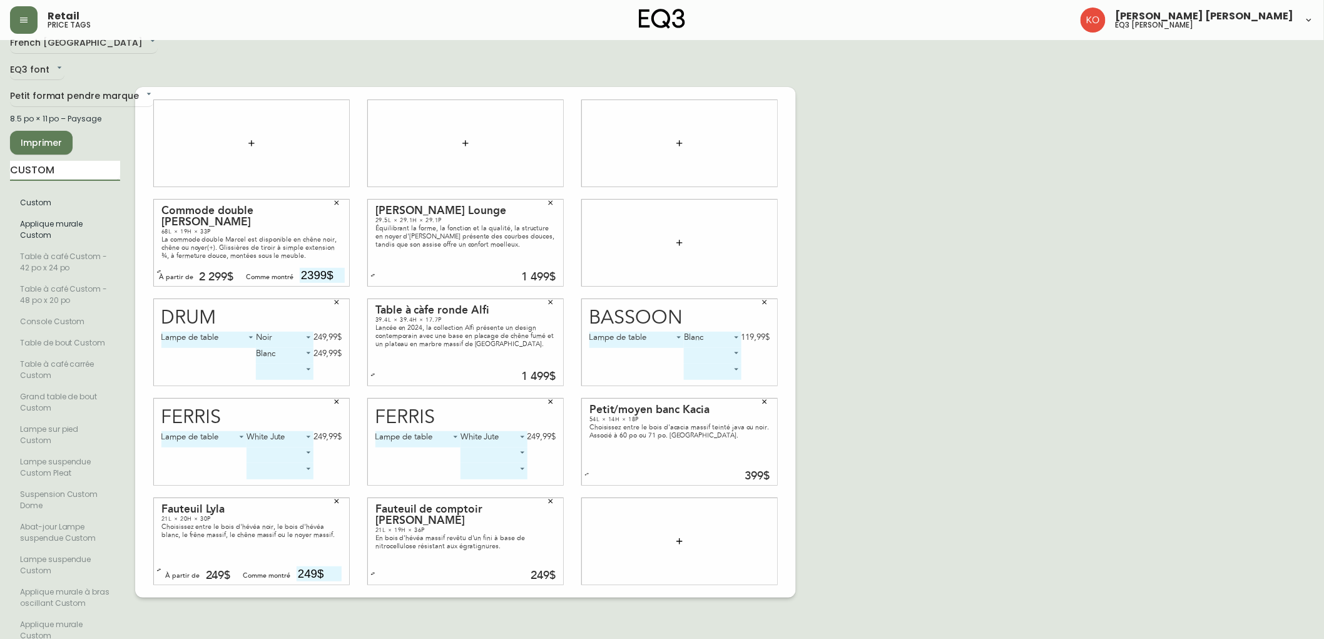
drag, startPoint x: 85, startPoint y: 170, endPoint x: 0, endPoint y: 191, distance: 87.7
click at [0, 191] on main "French Canada fr_CA EQ3 font EQ3 Petit format pendre marque small 8.5 po × 11 p…" at bounding box center [662, 337] width 1324 height 628
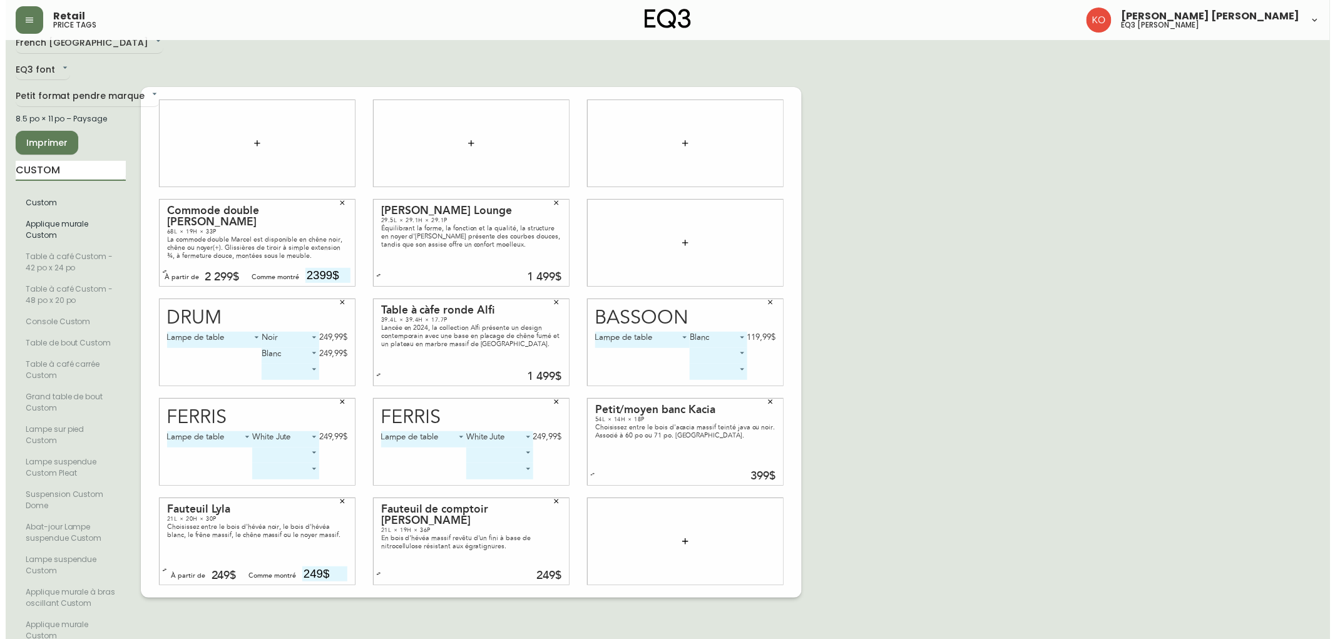
scroll to position [0, 0]
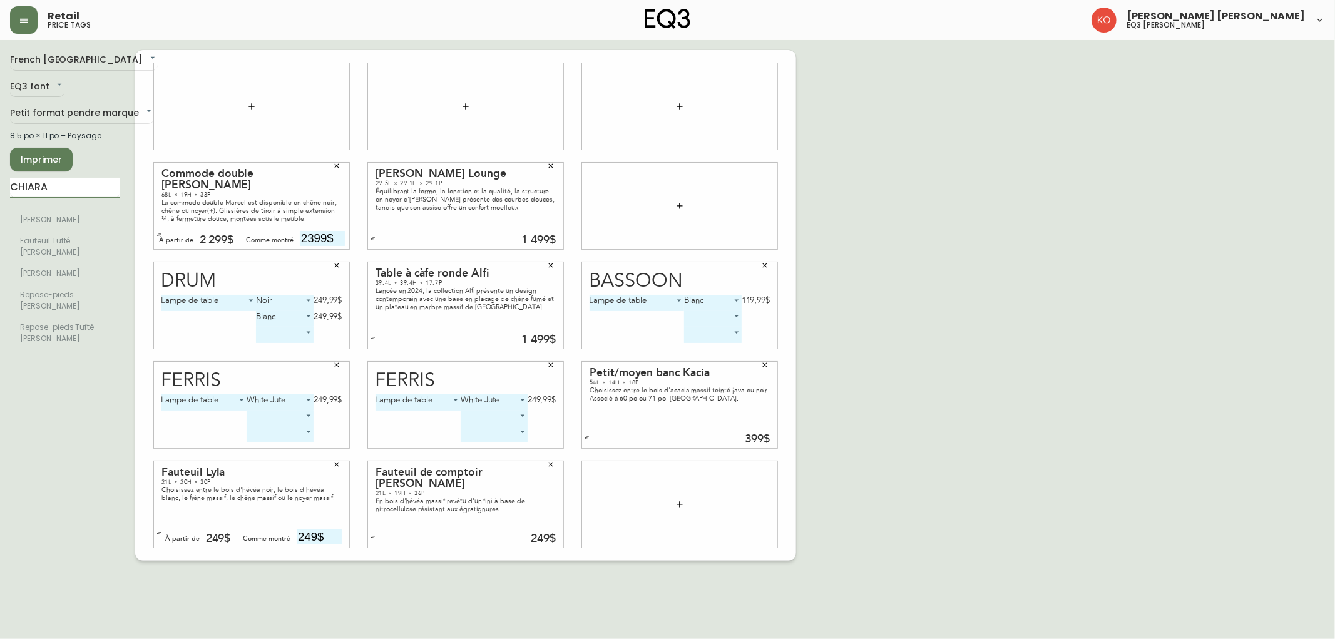
drag, startPoint x: 84, startPoint y: 182, endPoint x: 0, endPoint y: 192, distance: 84.4
click at [0, 192] on main "French Canada fr_CA EQ3 font EQ3 Petit format pendre marque small 8.5 po × 11 p…" at bounding box center [667, 300] width 1335 height 521
drag, startPoint x: 79, startPoint y: 181, endPoint x: 0, endPoint y: 191, distance: 79.4
click at [0, 191] on main "French Canada fr_CA EQ3 font EQ3 Petit format pendre marque small 8.5 po × 11 p…" at bounding box center [667, 300] width 1335 height 521
type input "L"
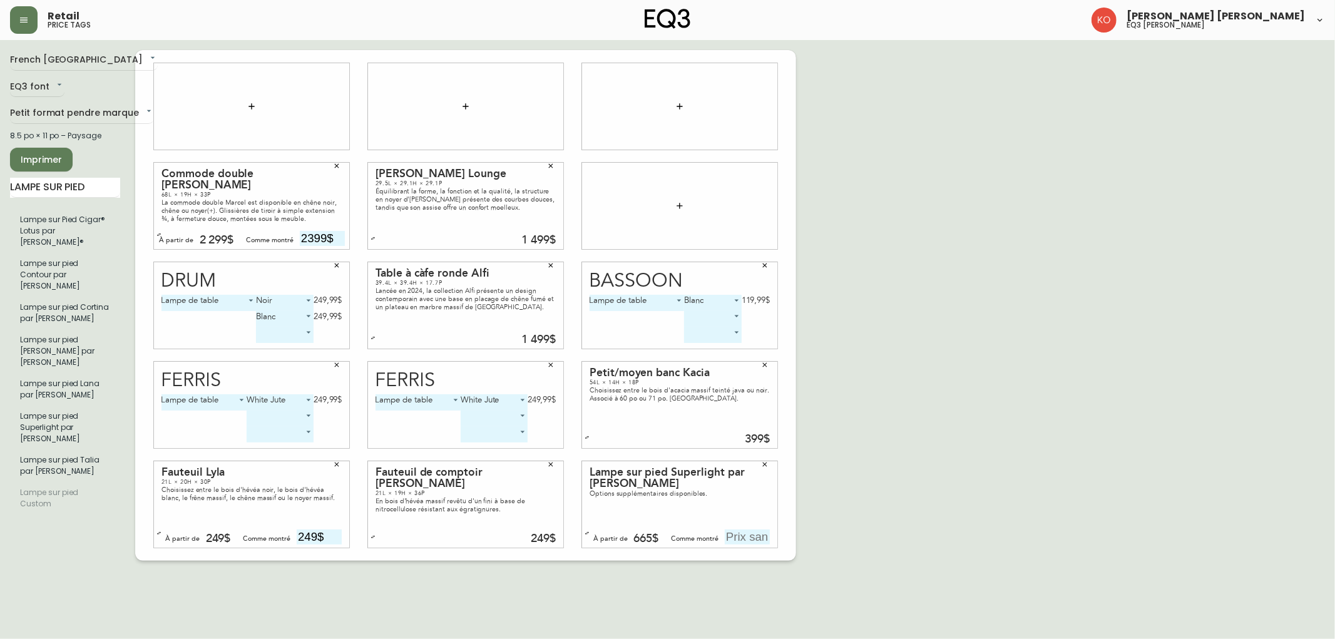
click at [761, 461] on icon "button" at bounding box center [765, 465] width 8 height 8
drag, startPoint x: 104, startPoint y: 188, endPoint x: 0, endPoint y: 198, distance: 104.3
click at [0, 198] on main "French Canada fr_CA EQ3 font EQ3 Petit format pendre marque small 8.5 po × 11 p…" at bounding box center [667, 300] width 1335 height 521
paste input "1180-200-1-C"
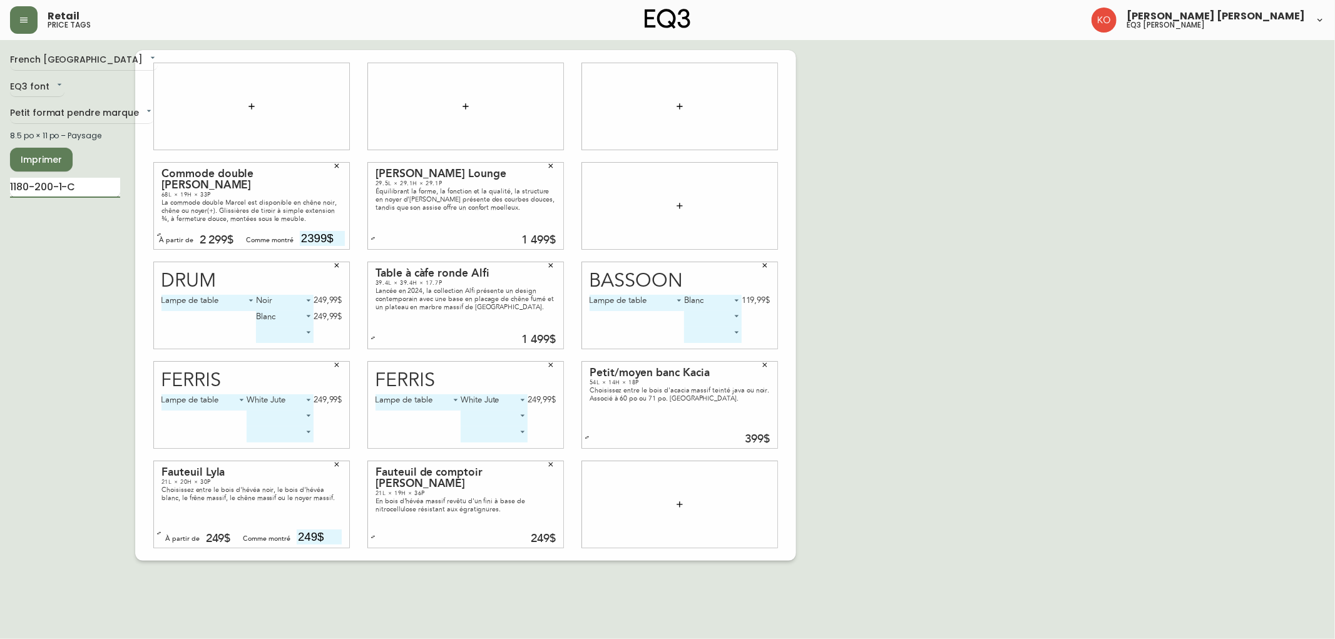
type input "1180-200-1-C"
drag, startPoint x: 104, startPoint y: 185, endPoint x: 0, endPoint y: 195, distance: 104.4
click at [0, 195] on main "French Canada fr_CA EQ3 font EQ3 Petit format pendre marque small 8.5 po × 11 p…" at bounding box center [667, 300] width 1335 height 521
drag, startPoint x: 109, startPoint y: 188, endPoint x: 0, endPoint y: 213, distance: 111.6
click at [0, 213] on main "French Canada fr_CA EQ3 font EQ3 Petit format pendre marque small 8.5 po × 11 p…" at bounding box center [667, 300] width 1335 height 521
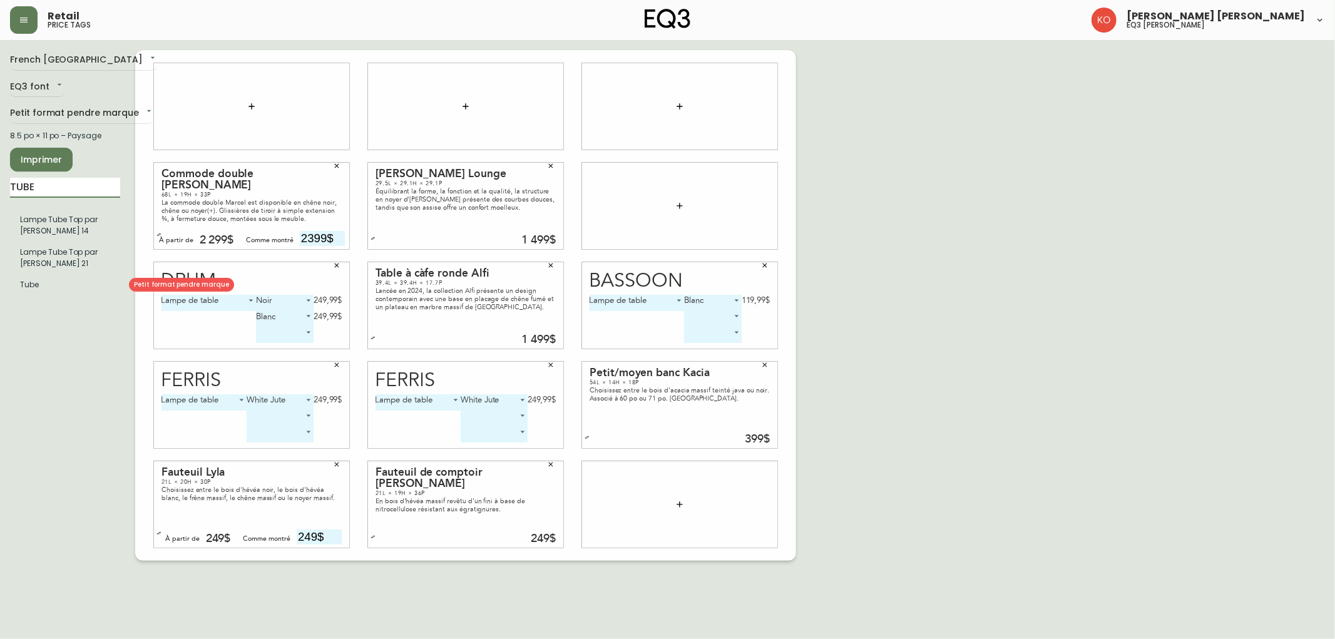
type input "TUBE"
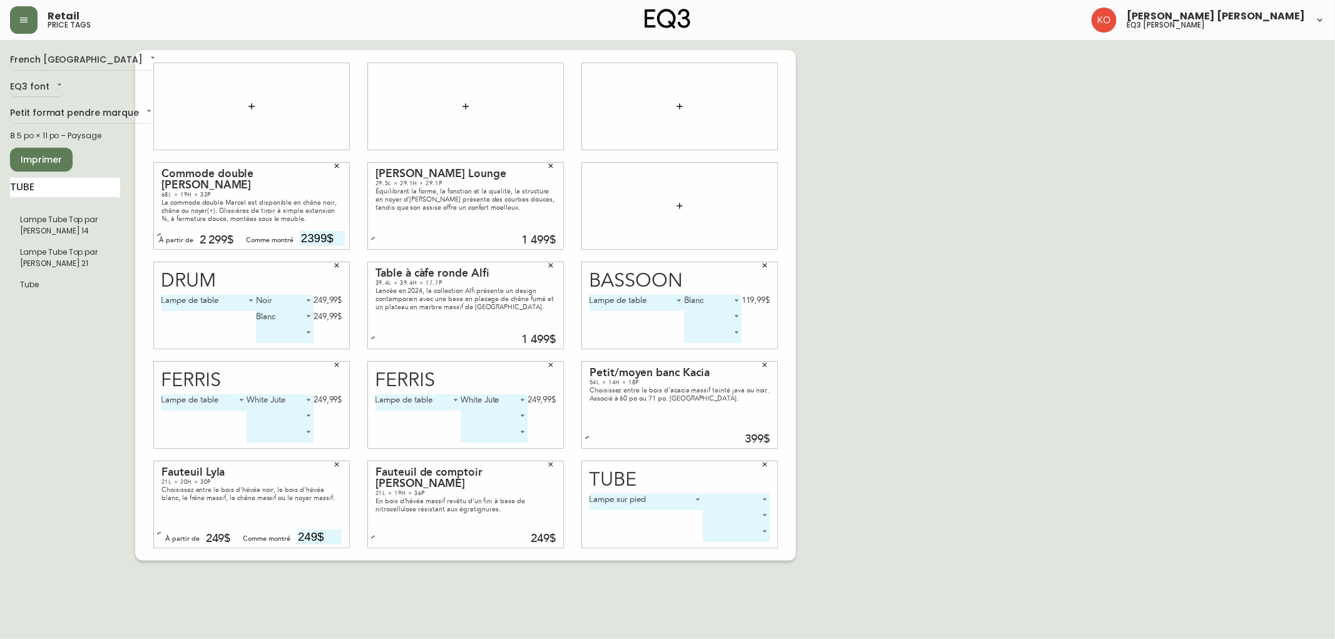
click at [742, 498] on body "Retail price tags [PERSON_NAME] [PERSON_NAME] eq3 laval - [PERSON_NAME] French …" at bounding box center [667, 280] width 1335 height 561
click at [740, 536] on li "Noyer" at bounding box center [736, 536] width 67 height 21
type input "1"
click at [839, 496] on div "French Canada fr_CA EQ3 font EQ3 Petit format pendre marque small 8.5 po × 11 p…" at bounding box center [667, 305] width 1315 height 511
click at [726, 517] on body "Retail price tags [PERSON_NAME] [PERSON_NAME] eq3 laval - [PERSON_NAME] French …" at bounding box center [667, 280] width 1335 height 561
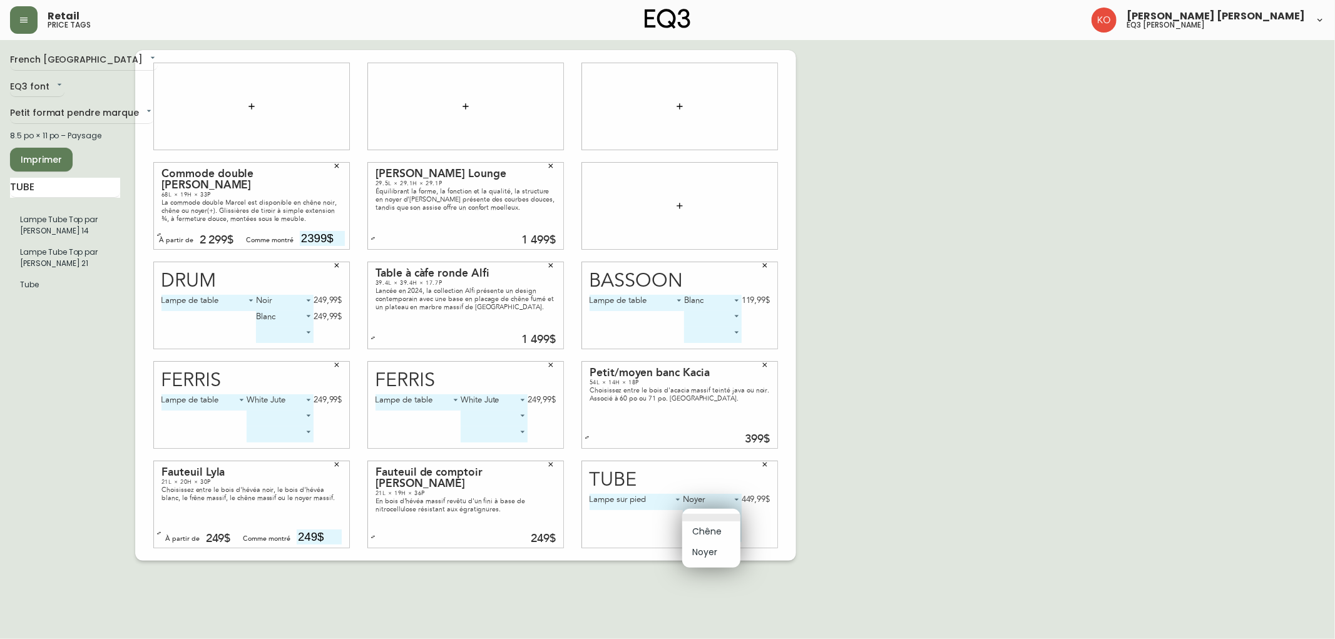
click at [703, 533] on li "Chêne" at bounding box center [711, 531] width 58 height 21
type input "0"
click at [761, 466] on icon "button" at bounding box center [765, 465] width 8 height 8
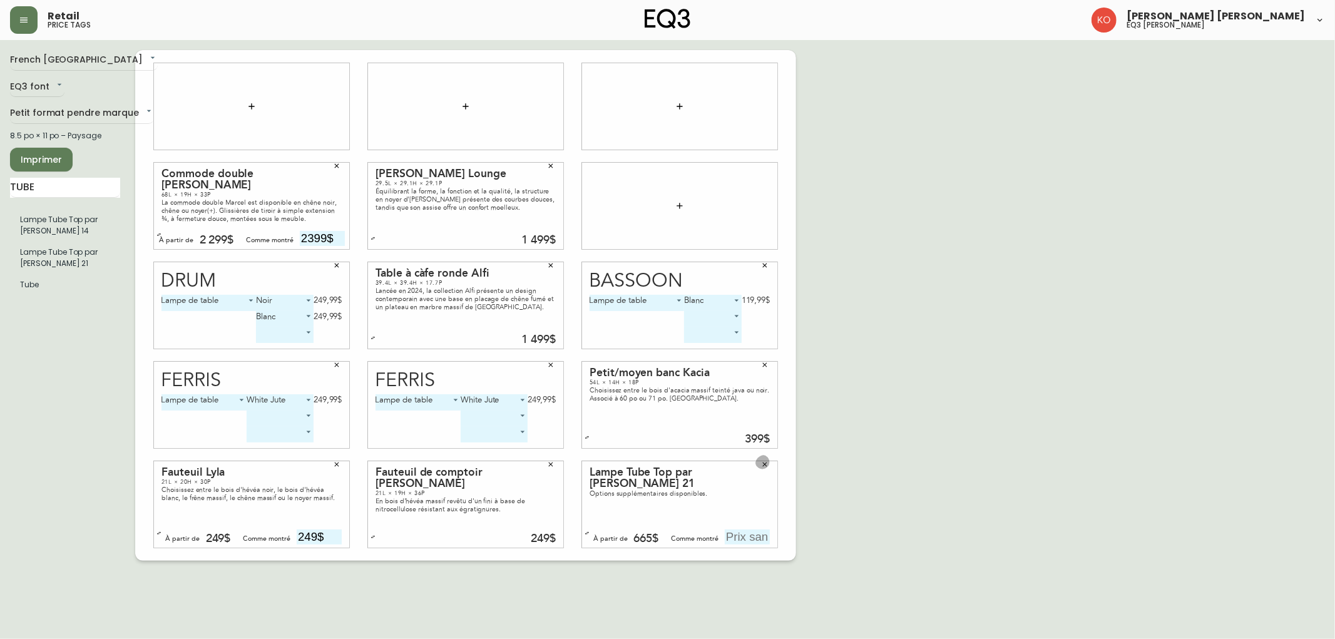
click at [760, 464] on button "button" at bounding box center [764, 464] width 19 height 19
click at [767, 466] on icon "button" at bounding box center [765, 465] width 4 height 4
click at [764, 466] on icon "button" at bounding box center [765, 465] width 8 height 8
click at [759, 468] on button "button" at bounding box center [764, 464] width 19 height 19
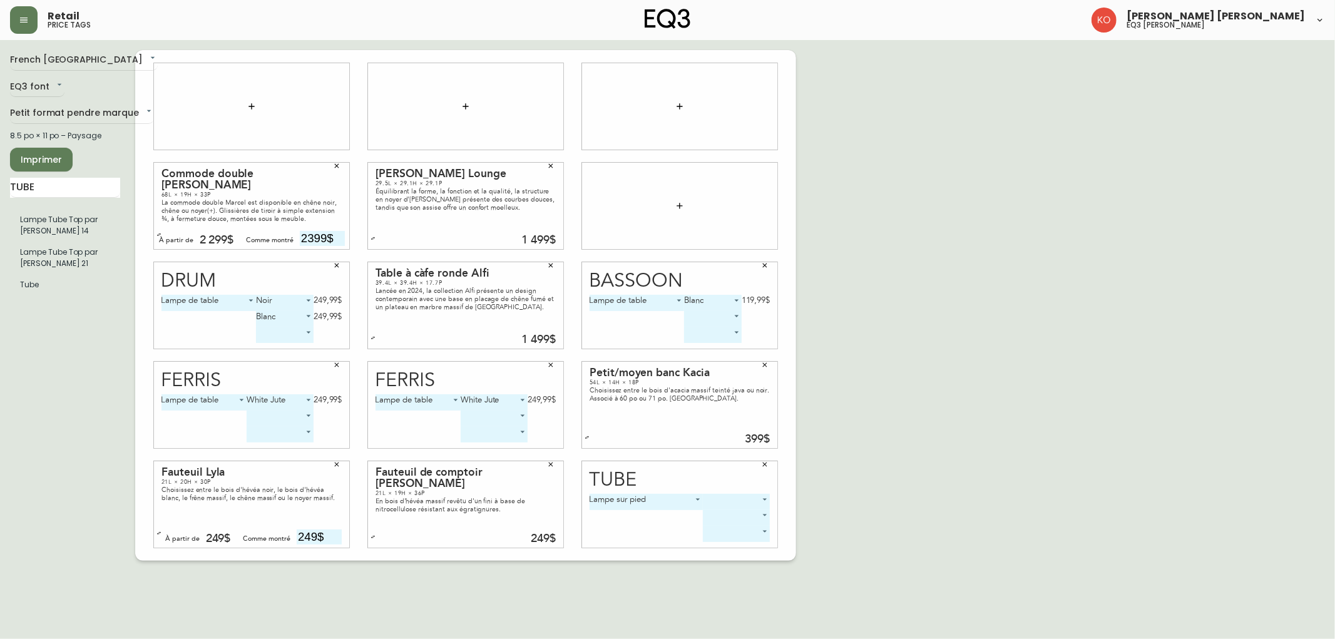
click at [729, 499] on body "Retail price tags [PERSON_NAME] [PERSON_NAME] eq3 laval - [PERSON_NAME] French …" at bounding box center [667, 280] width 1335 height 561
click at [737, 510] on li "Chêne" at bounding box center [736, 516] width 67 height 21
type input "0"
click at [728, 518] on body "Retail price tags [PERSON_NAME] [PERSON_NAME] eq3 laval - [PERSON_NAME] French …" at bounding box center [667, 280] width 1335 height 561
click at [698, 558] on li "Noyer" at bounding box center [710, 552] width 59 height 21
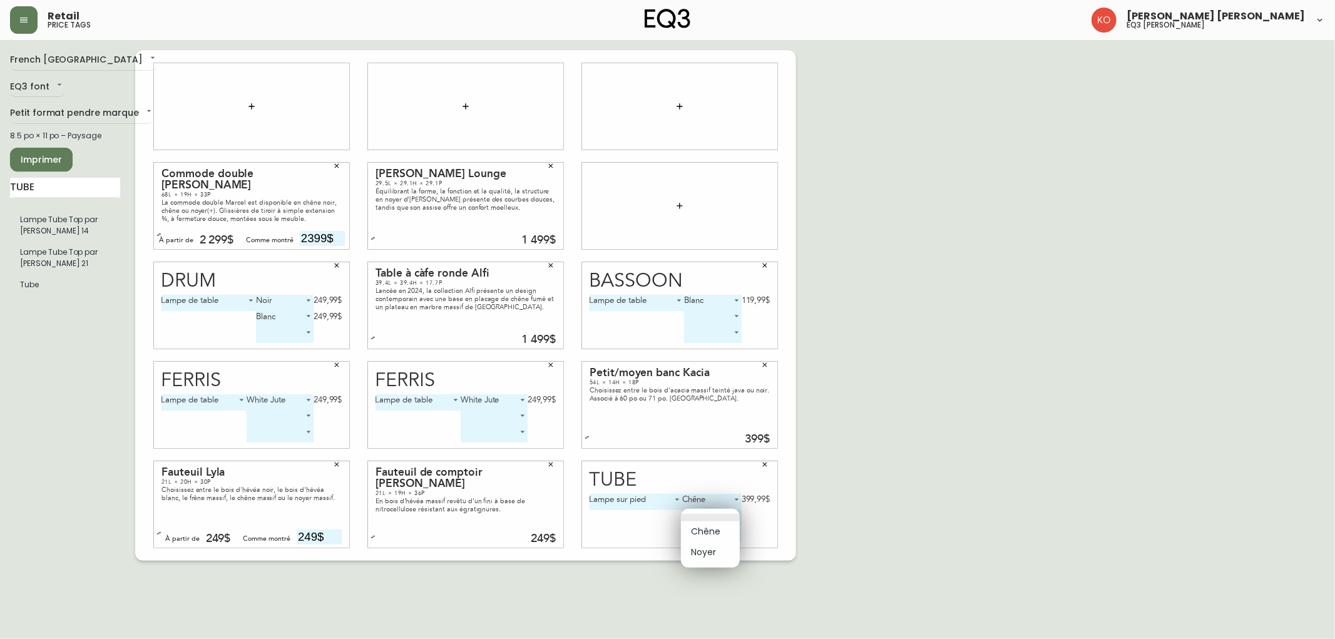
type input "1"
click at [881, 523] on div "French Canada fr_CA EQ3 font EQ3 Petit format pendre marque small 8.5 po × 11 p…" at bounding box center [667, 305] width 1315 height 511
drag, startPoint x: 38, startPoint y: 153, endPoint x: 32, endPoint y: 399, distance: 246.0
click at [32, 399] on div "French Canada fr_CA EQ3 font EQ3 Petit format pendre marque small 8.5 po × 11 p…" at bounding box center [72, 305] width 125 height 511
click at [34, 157] on span "Imprimer" at bounding box center [41, 160] width 43 height 16
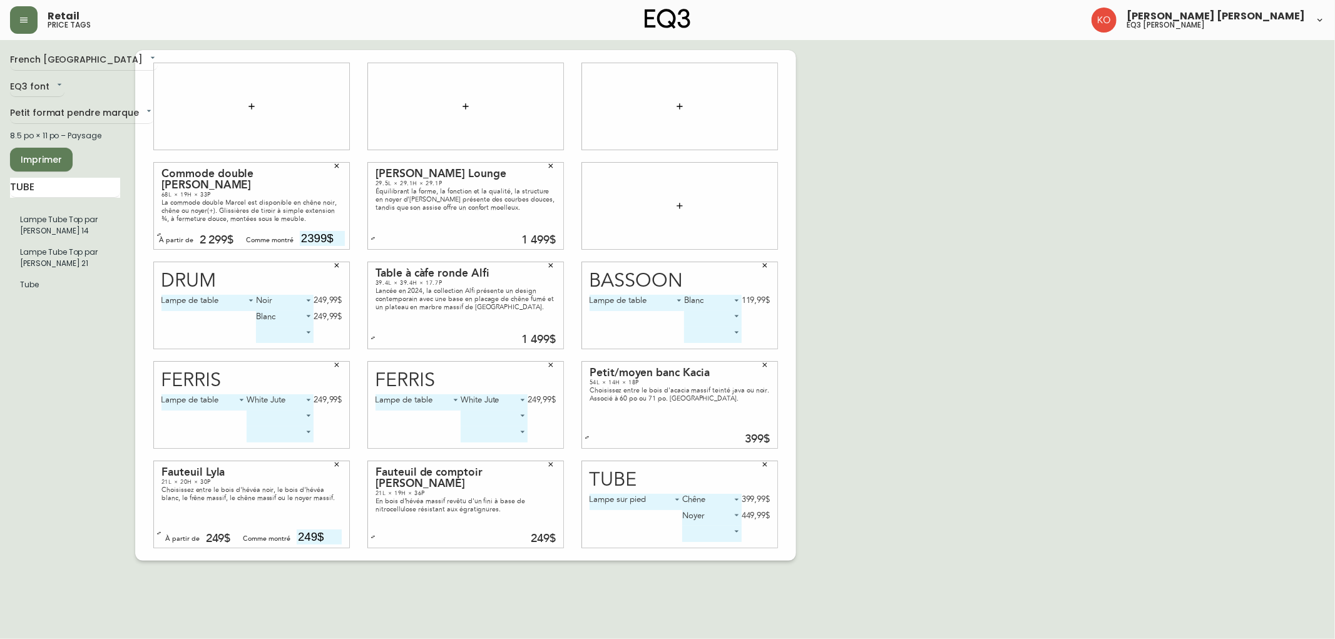
click at [552, 167] on icon "button" at bounding box center [551, 166] width 4 height 4
click at [334, 165] on icon "button" at bounding box center [337, 166] width 8 height 8
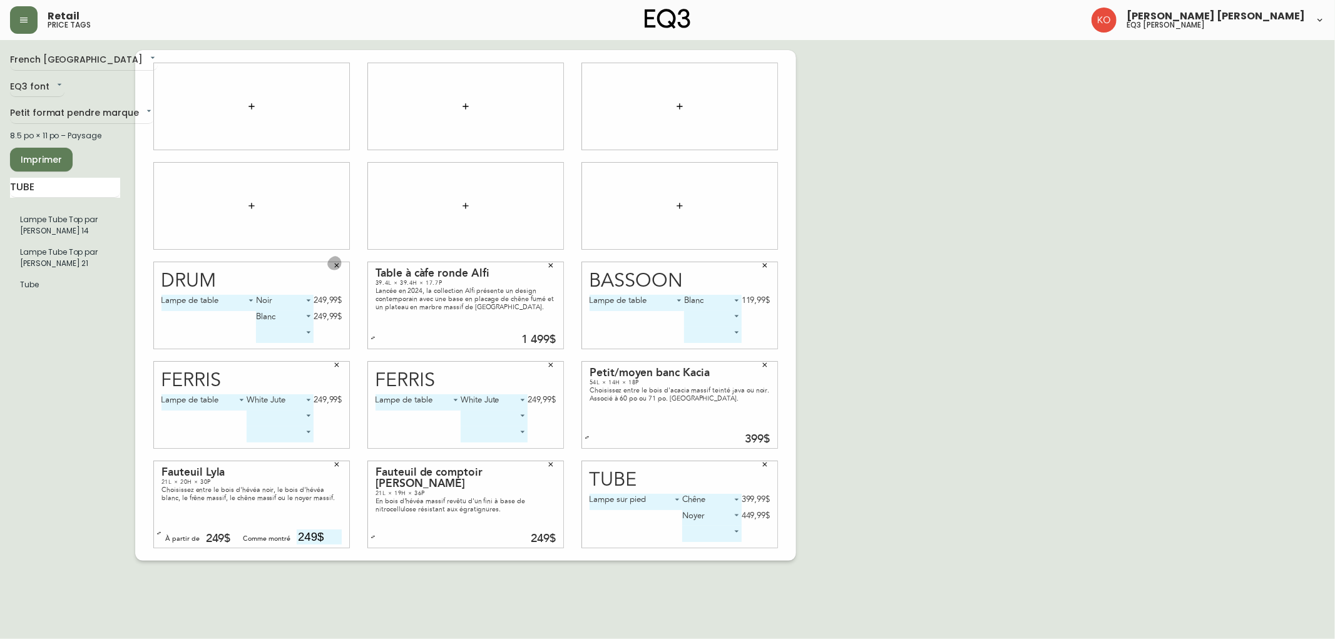
click at [339, 266] on icon "button" at bounding box center [337, 266] width 8 height 8
click at [555, 263] on button "button" at bounding box center [550, 265] width 19 height 19
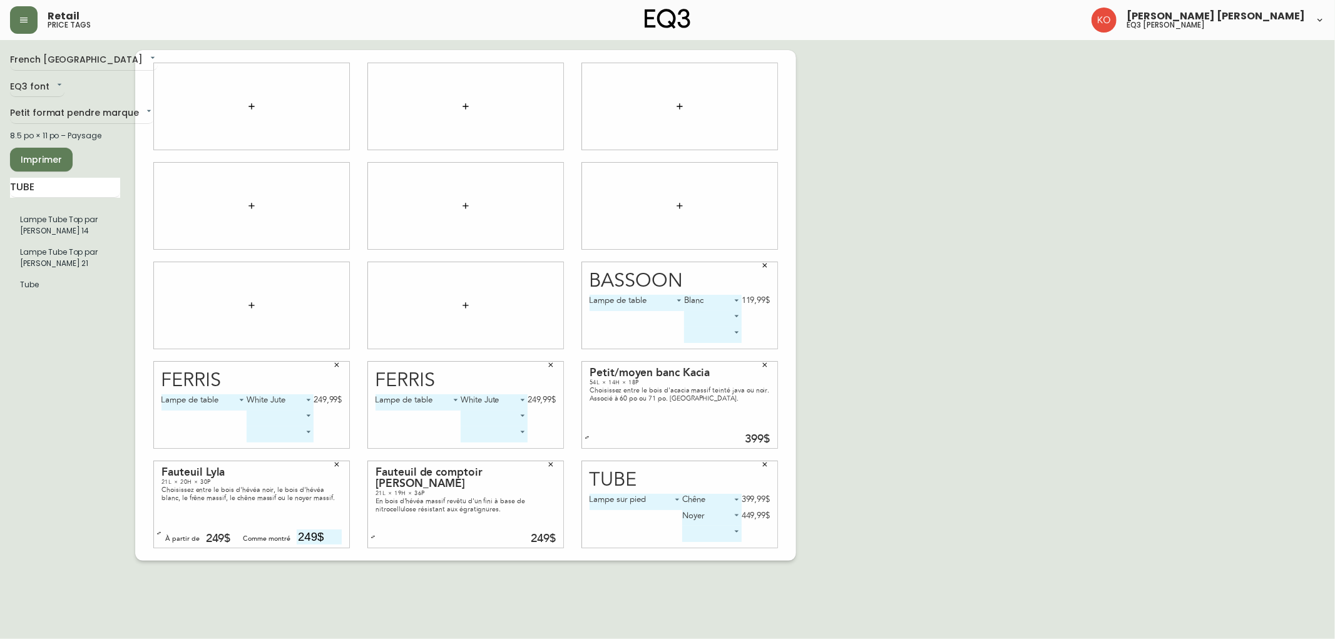
click at [767, 265] on icon "button" at bounding box center [765, 266] width 8 height 8
click at [767, 365] on icon "button" at bounding box center [765, 365] width 8 height 8
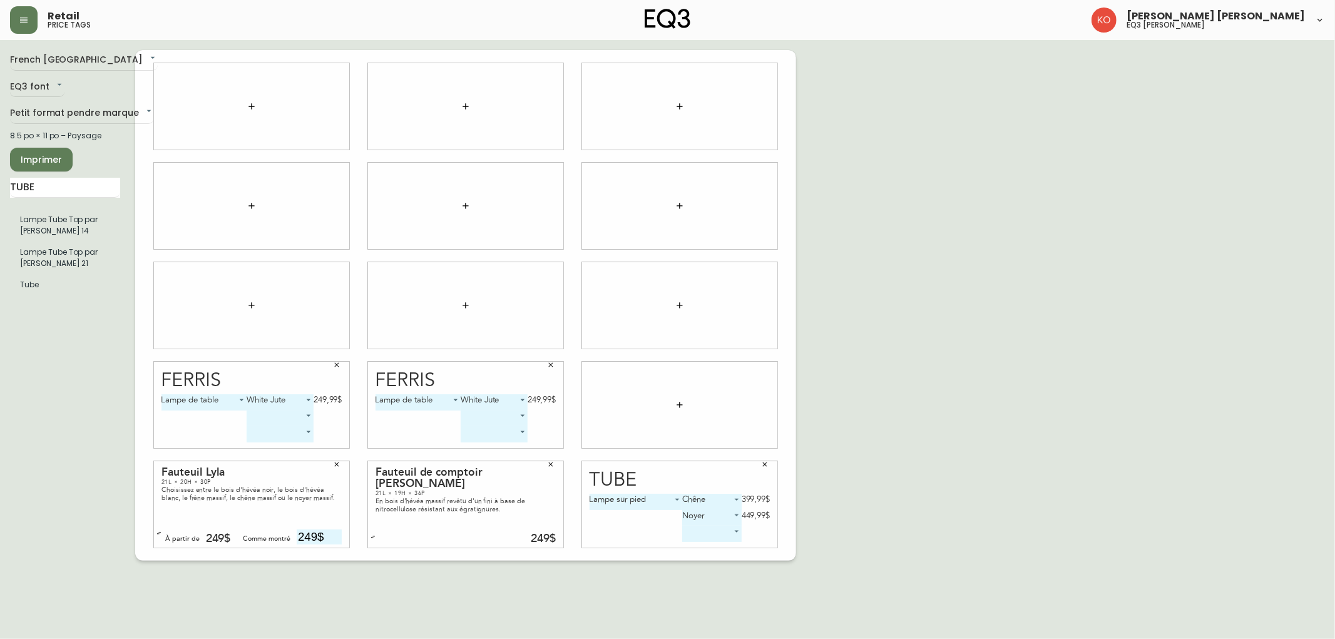
click at [557, 364] on button "button" at bounding box center [550, 364] width 19 height 19
click at [336, 361] on icon "button" at bounding box center [337, 365] width 8 height 8
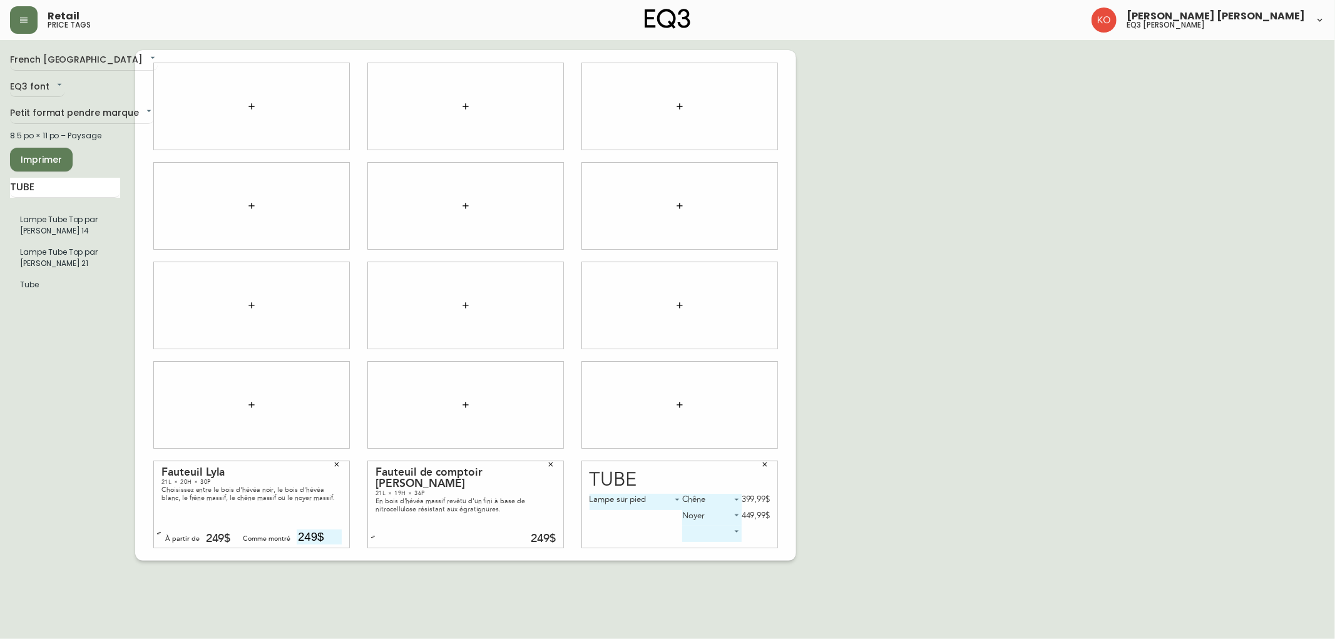
click at [339, 464] on icon "button" at bounding box center [337, 465] width 8 height 8
click at [544, 461] on button "button" at bounding box center [550, 464] width 19 height 19
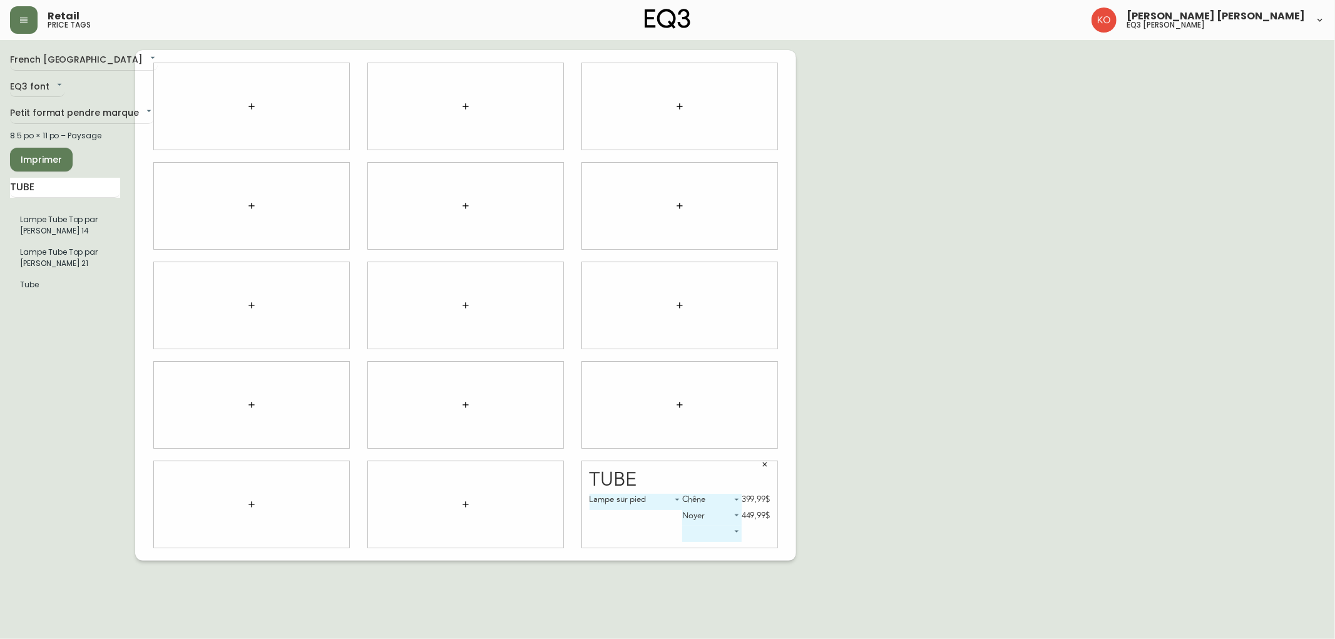
click at [760, 466] on button "button" at bounding box center [764, 464] width 19 height 19
click at [63, 199] on div "TUBE Lampe Tube Top par [PERSON_NAME] 14 Lampe Tube Top par [PERSON_NAME] 21 Tu…" at bounding box center [65, 239] width 110 height 123
click at [57, 188] on input "TUBE" at bounding box center [65, 188] width 110 height 20
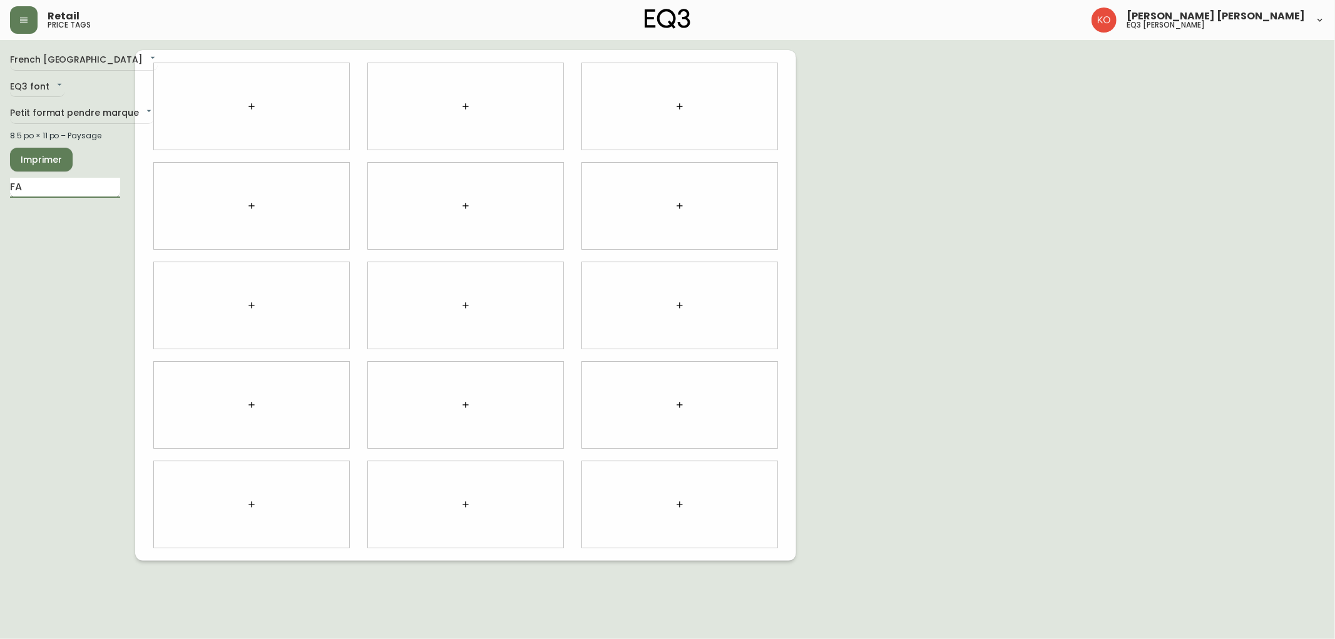
type input "F"
type input "LYLA"
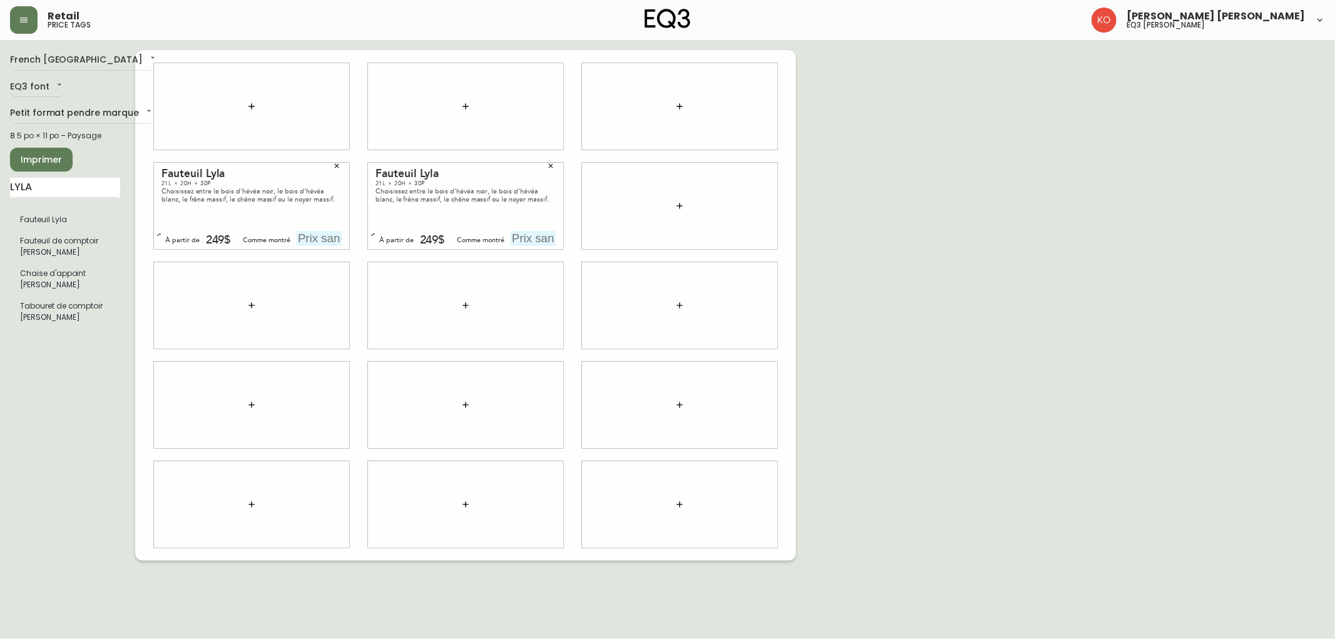
click at [307, 233] on input "text" at bounding box center [319, 238] width 45 height 15
click at [300, 238] on input "text" at bounding box center [319, 238] width 45 height 15
type input "249$"
click at [539, 238] on input "text" at bounding box center [533, 238] width 45 height 15
type input "249$"
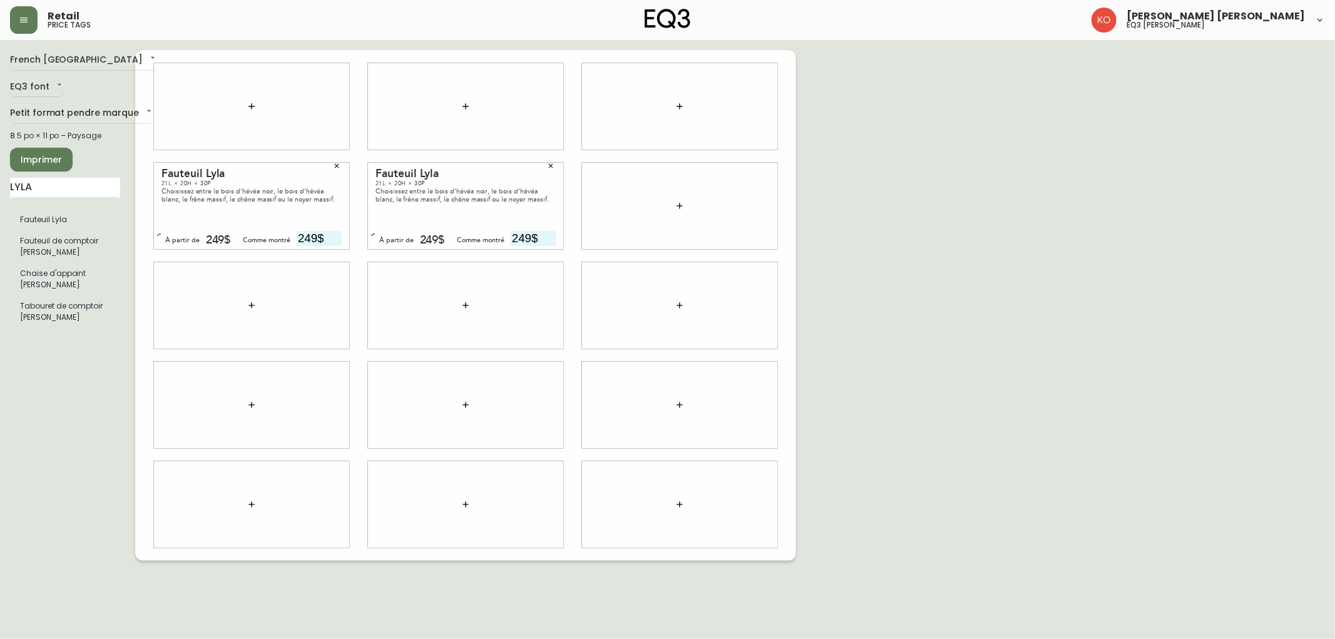
click at [845, 155] on div "French Canada fr_CA EQ3 font EQ3 Petit format pendre marque small 8.5 po × 11 p…" at bounding box center [667, 305] width 1315 height 511
click at [59, 157] on span "Imprimer" at bounding box center [41, 160] width 43 height 16
click at [552, 166] on icon "button" at bounding box center [551, 166] width 4 height 4
click at [335, 161] on button "button" at bounding box center [336, 165] width 19 height 19
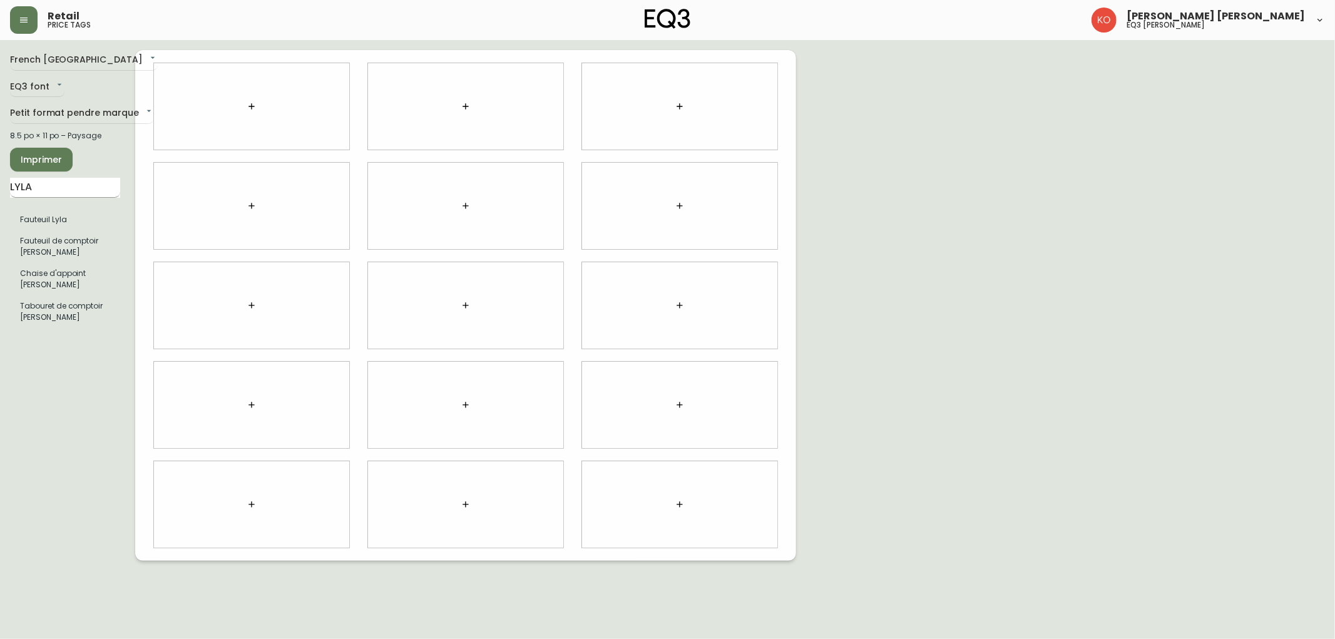
click at [64, 189] on input "LYLA" at bounding box center [65, 188] width 110 height 20
click at [104, 189] on input "text" at bounding box center [65, 188] width 110 height 20
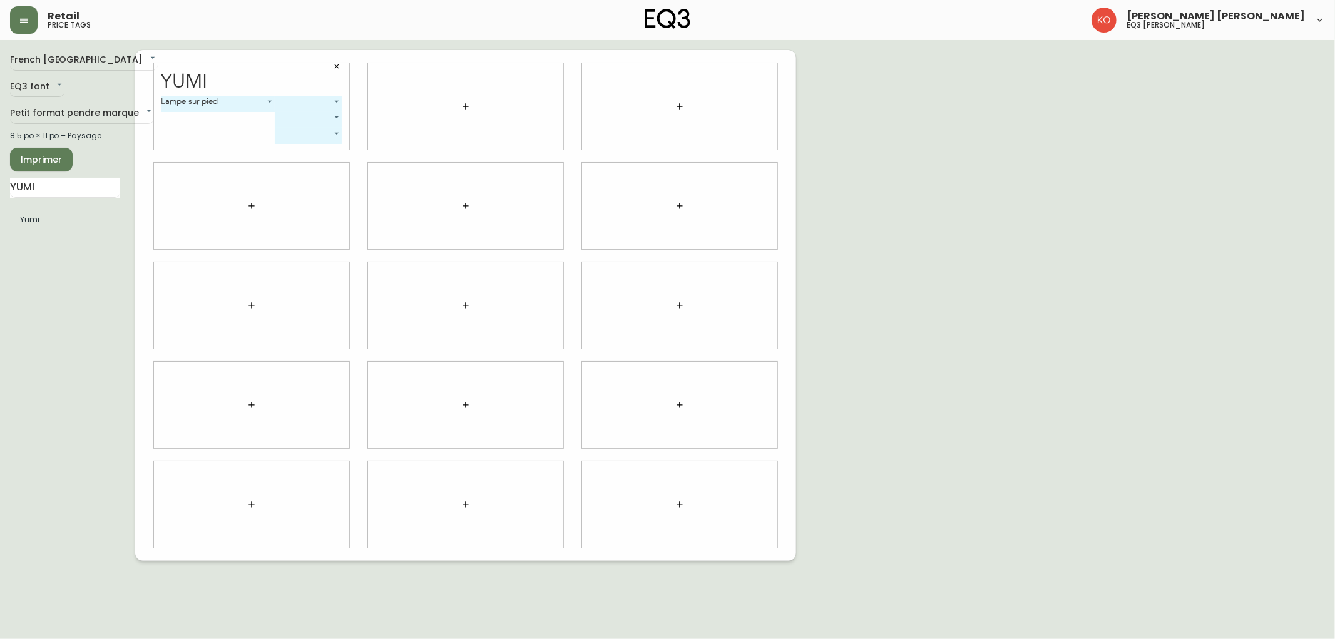
click at [340, 64] on icon "button" at bounding box center [337, 67] width 8 height 8
drag, startPoint x: 80, startPoint y: 187, endPoint x: 0, endPoint y: 195, distance: 80.6
click at [0, 195] on main "French Canada fr_CA EQ3 font EQ3 Petit format pendre marque small 8.5 po × 11 p…" at bounding box center [667, 300] width 1335 height 521
type input "TRU"
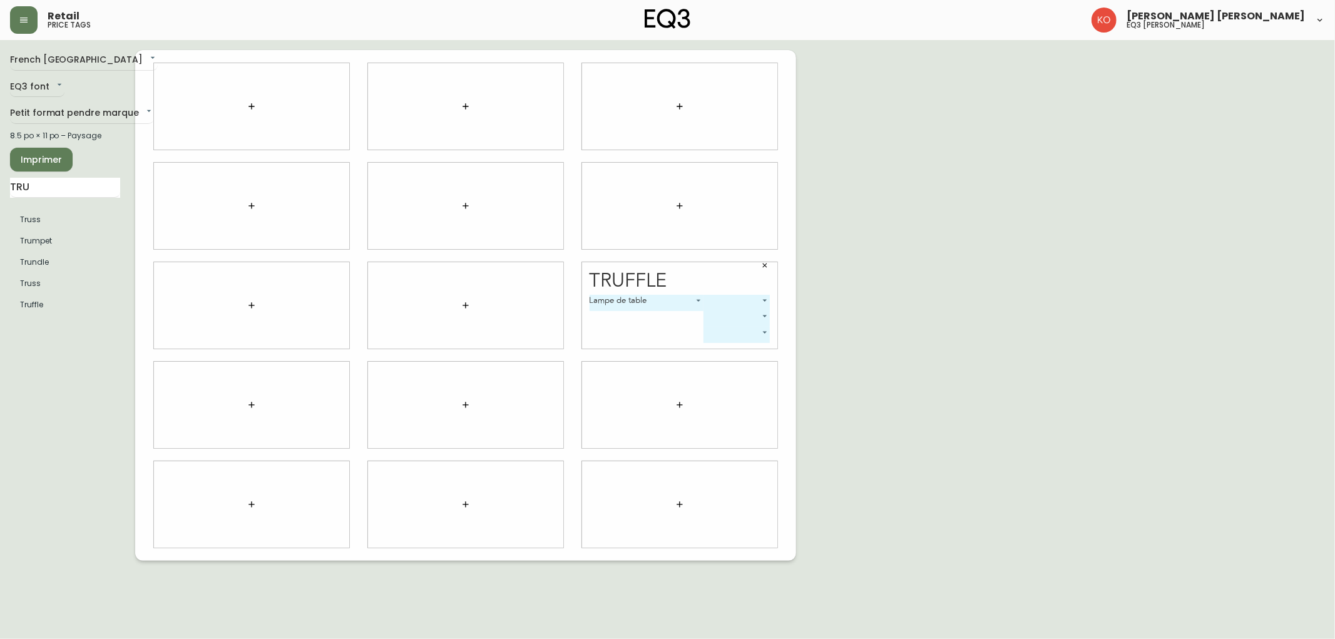
click at [720, 300] on body "Retail price tags [PERSON_NAME] [PERSON_NAME] eq3 laval - [PERSON_NAME] French …" at bounding box center [667, 280] width 1335 height 561
click at [730, 319] on li "Petit" at bounding box center [736, 317] width 66 height 21
type input "0"
click at [869, 310] on div "French Canada fr_CA EQ3 font EQ3 Petit format pendre marque small 8.5 po × 11 p…" at bounding box center [667, 305] width 1315 height 511
drag, startPoint x: 94, startPoint y: 197, endPoint x: 0, endPoint y: 208, distance: 94.6
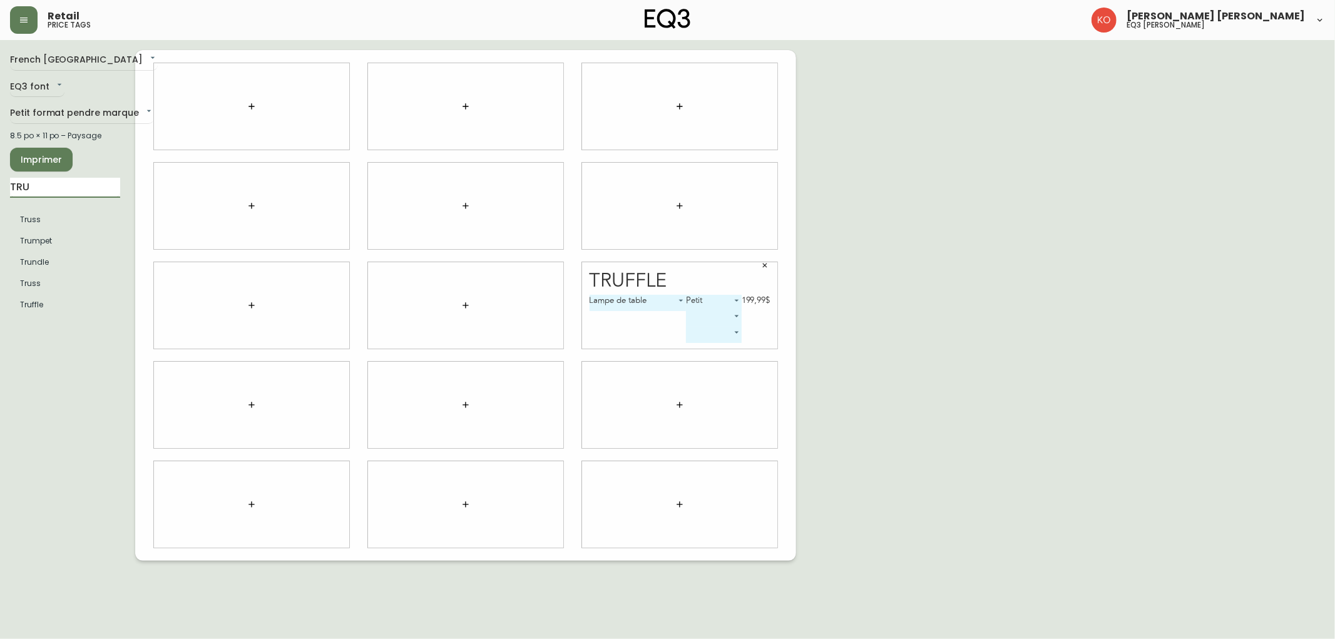
click at [0, 208] on main "French Canada fr_CA EQ3 font EQ3 Petit format pendre marque small 8.5 po × 11 p…" at bounding box center [667, 300] width 1335 height 521
type input "YUMI"
click at [337, 404] on body "Retail price tags [PERSON_NAME] [PERSON_NAME] eq3 laval - [PERSON_NAME] French …" at bounding box center [667, 280] width 1335 height 561
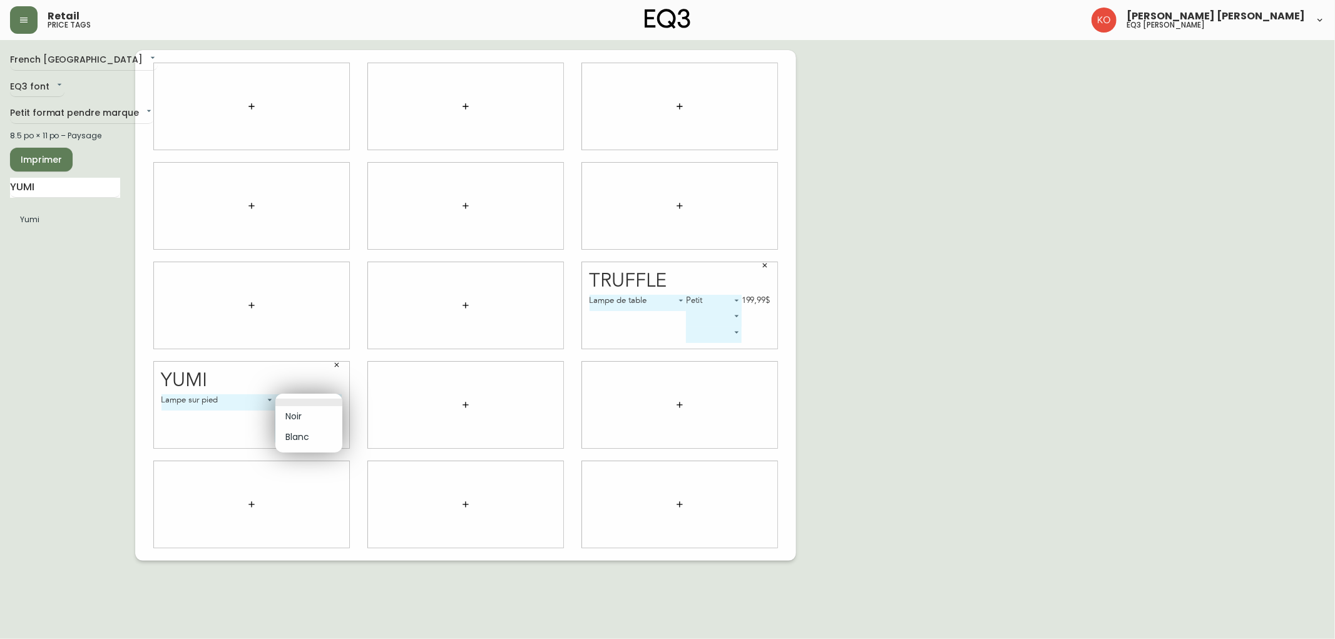
click at [305, 441] on li "Blanc" at bounding box center [308, 437] width 67 height 21
type input "1"
click at [720, 318] on body "Retail price tags [PERSON_NAME] [PERSON_NAME] eq3 laval - [PERSON_NAME] French …" at bounding box center [667, 280] width 1335 height 561
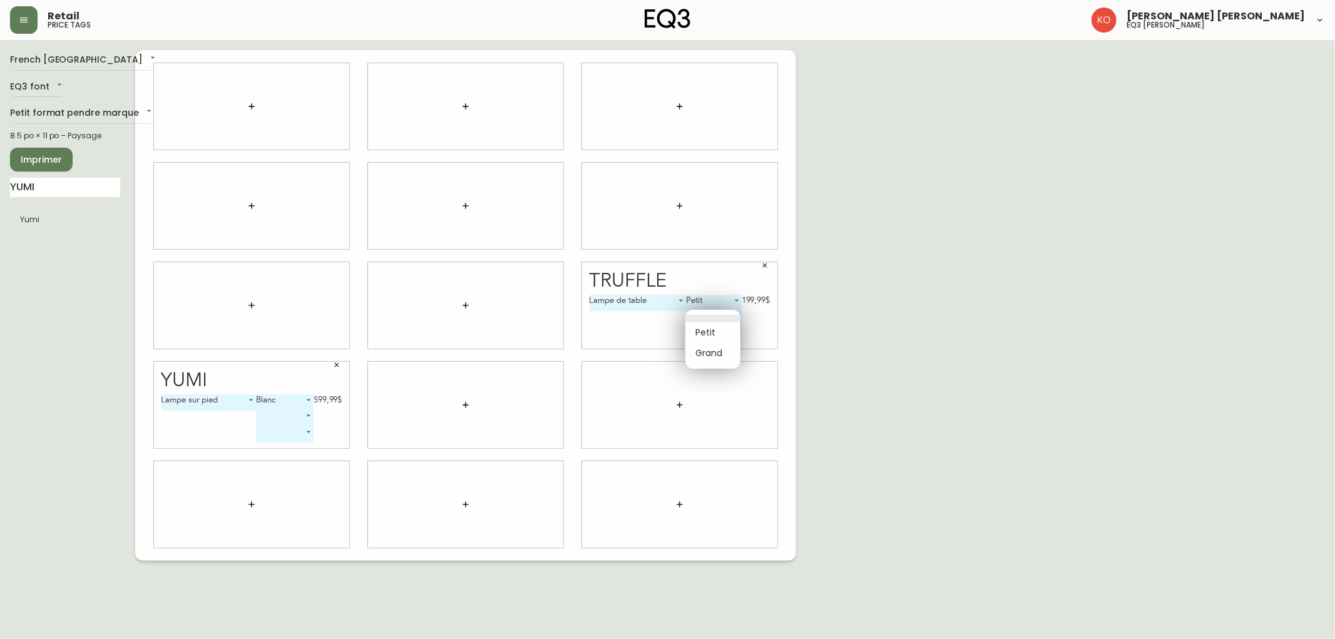
click at [717, 345] on li "Grand" at bounding box center [712, 353] width 55 height 21
type input "1"
click at [964, 440] on div "French Canada fr_CA EQ3 font EQ3 Petit format pendre marque small 8.5 po × 11 p…" at bounding box center [667, 305] width 1315 height 511
click at [299, 414] on body "Retail price tags [PERSON_NAME] [PERSON_NAME] eq3 laval - [PERSON_NAME] French …" at bounding box center [667, 280] width 1335 height 561
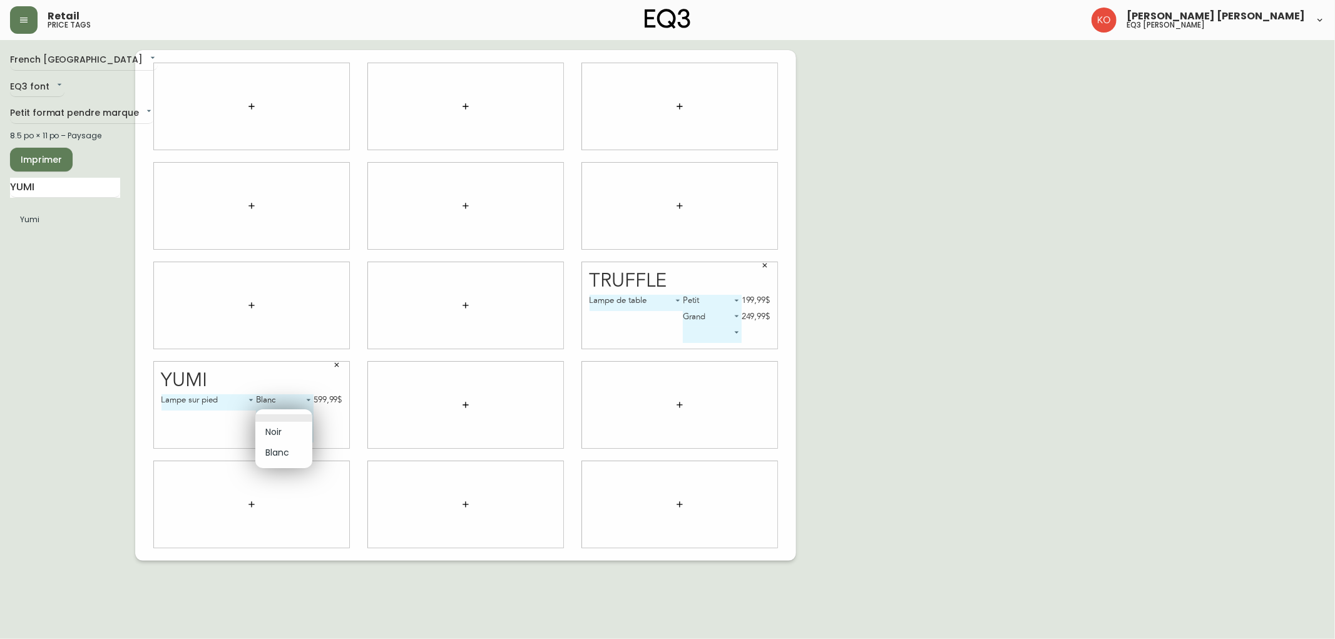
click at [297, 429] on li "Noir" at bounding box center [283, 432] width 57 height 21
type input "0"
click at [896, 324] on div "French Canada fr_CA EQ3 font EQ3 Petit format pendre marque small 8.5 po × 11 p…" at bounding box center [667, 305] width 1315 height 511
click at [46, 157] on span "Imprimer" at bounding box center [41, 160] width 43 height 16
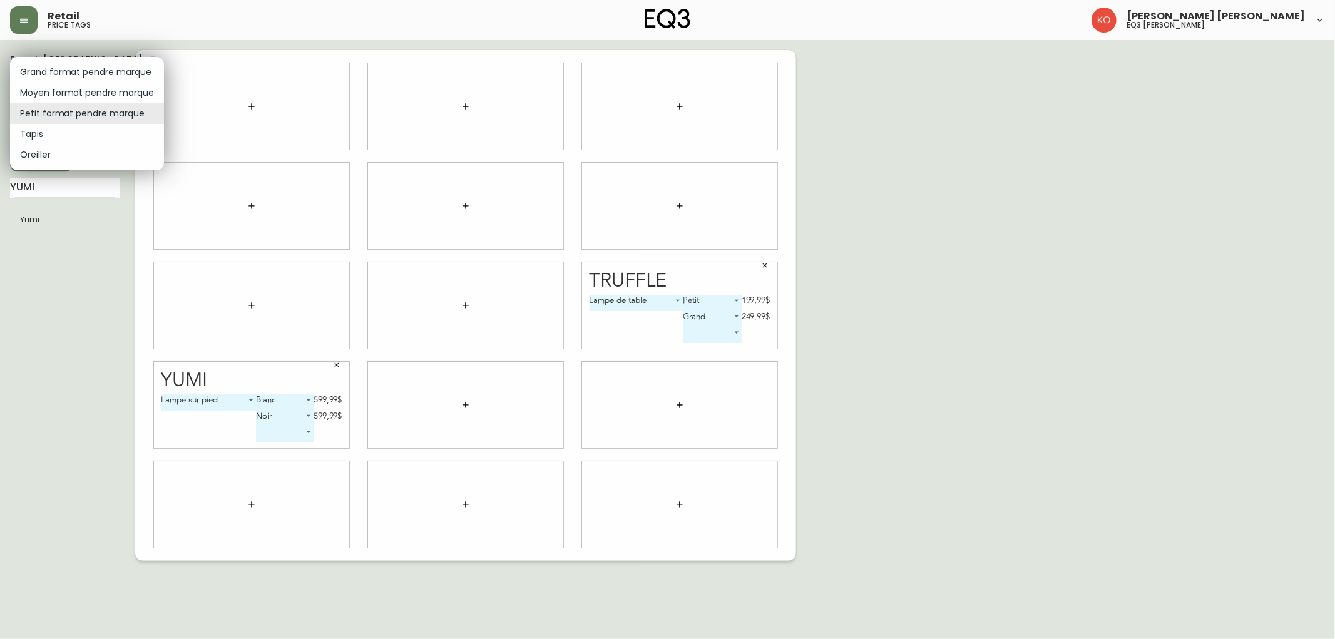
click at [111, 106] on body "Retail price tags [PERSON_NAME] [PERSON_NAME] eq3 laval - [PERSON_NAME] French …" at bounding box center [667, 280] width 1335 height 561
click at [72, 244] on div at bounding box center [667, 319] width 1335 height 639
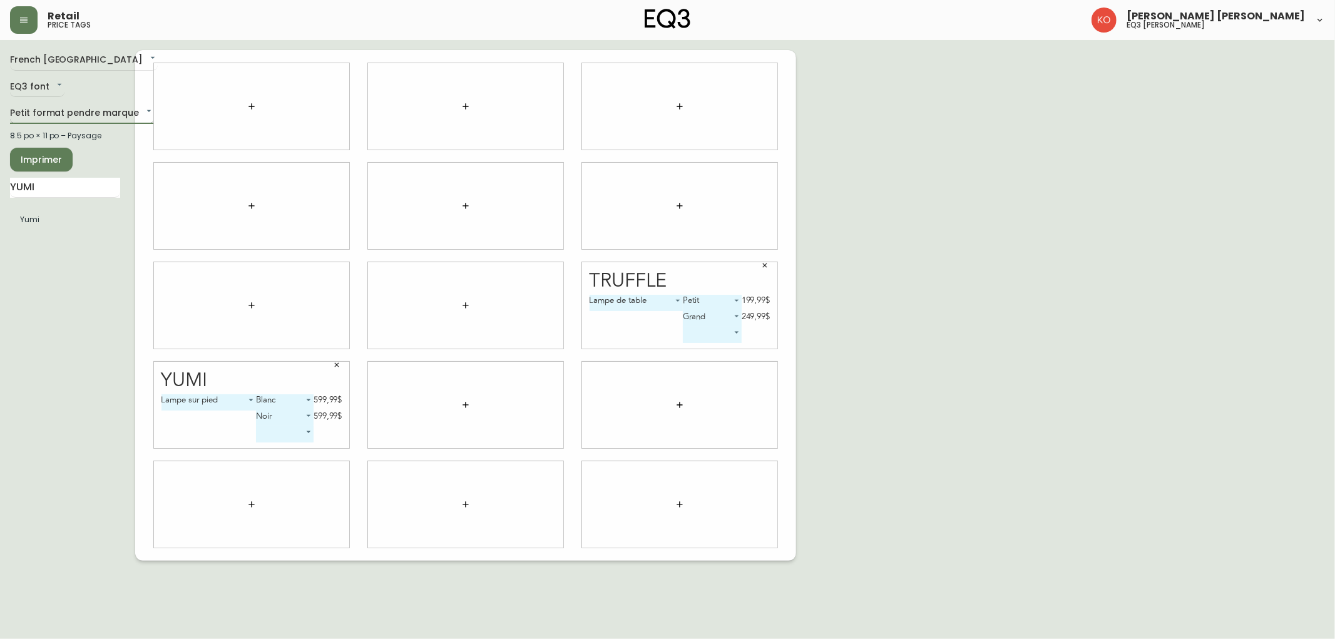
click at [121, 115] on body "Retail price tags [PERSON_NAME] [PERSON_NAME] eq3 laval - [PERSON_NAME] French …" at bounding box center [667, 280] width 1335 height 561
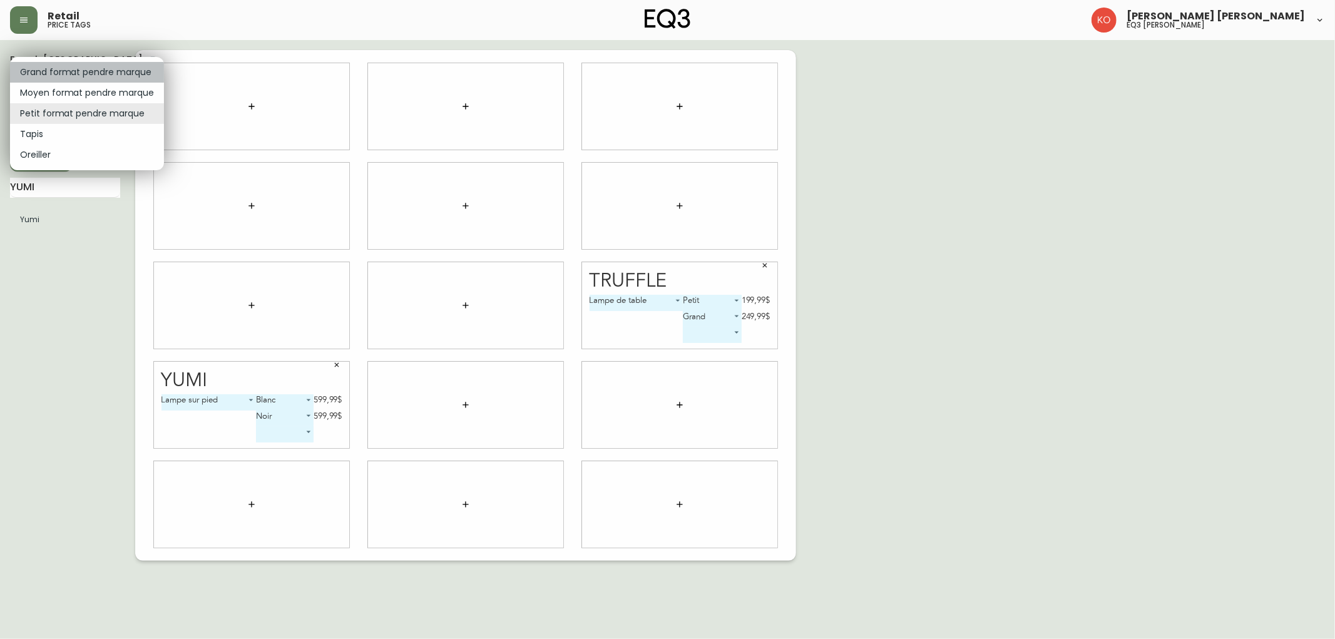
click at [126, 76] on li "Grand format pendre marque" at bounding box center [87, 72] width 154 height 21
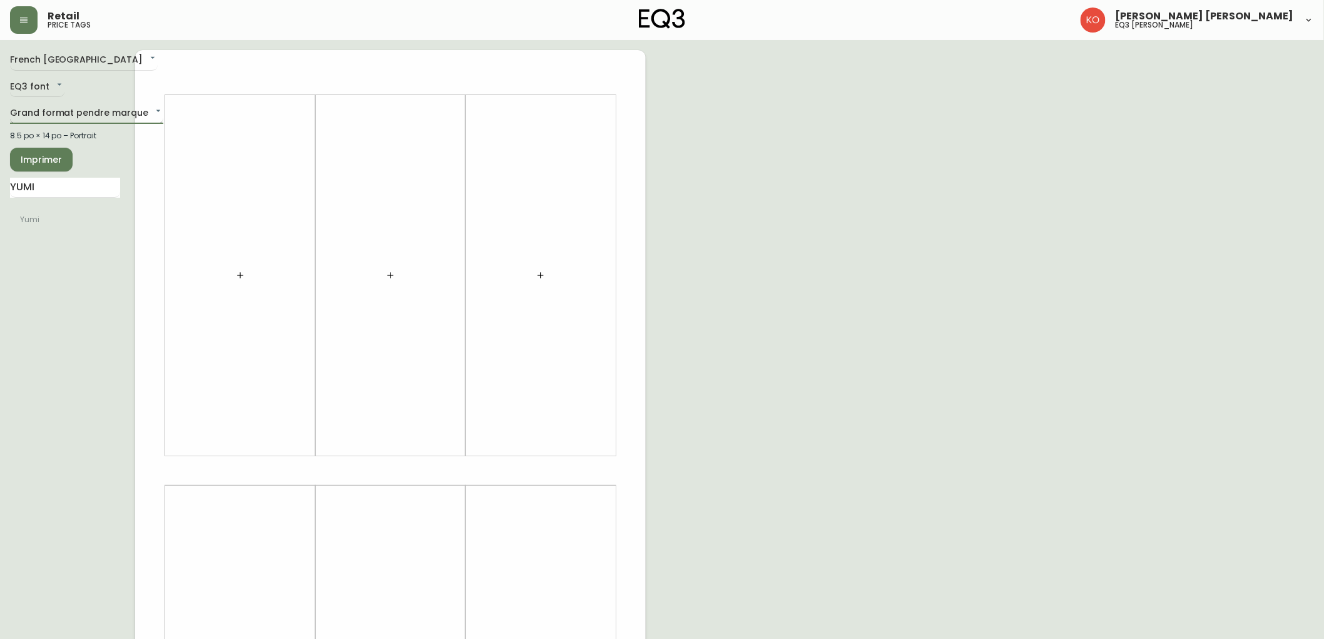
click at [142, 119] on body "Retail price tags [PERSON_NAME] [PERSON_NAME] eq3 [PERSON_NAME] French [GEOGRAP…" at bounding box center [662, 445] width 1324 height 891
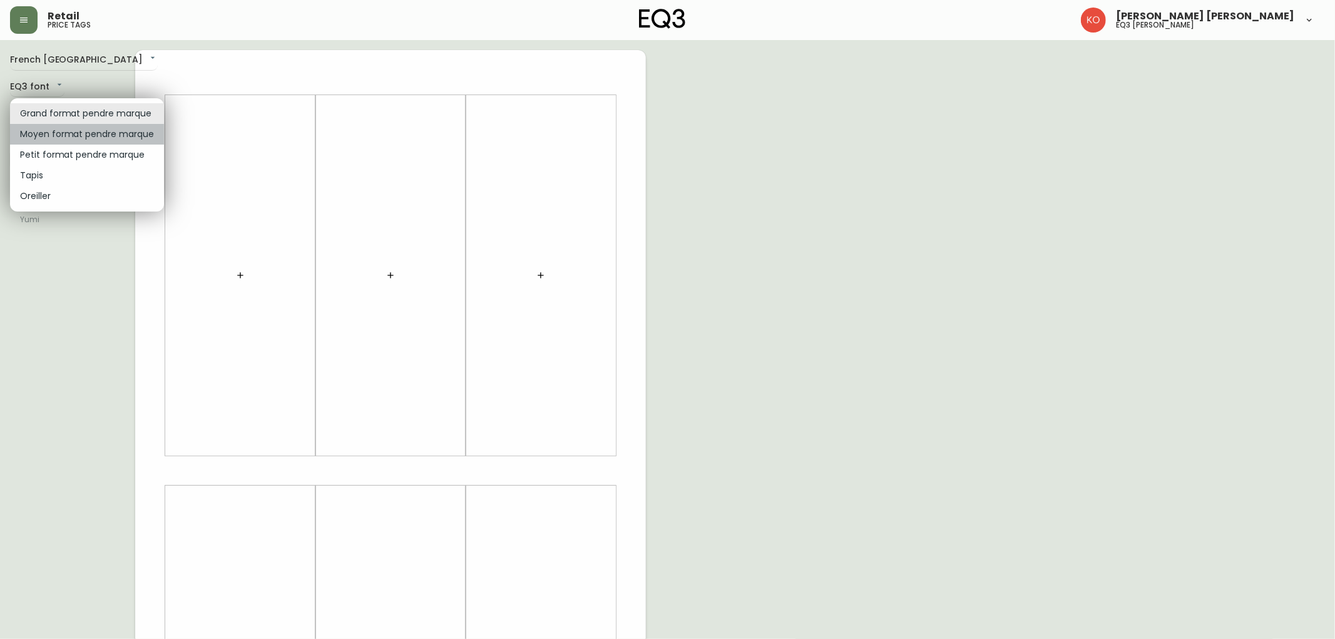
click at [126, 139] on li "Moyen format pendre marque" at bounding box center [87, 134] width 154 height 21
type input "medium"
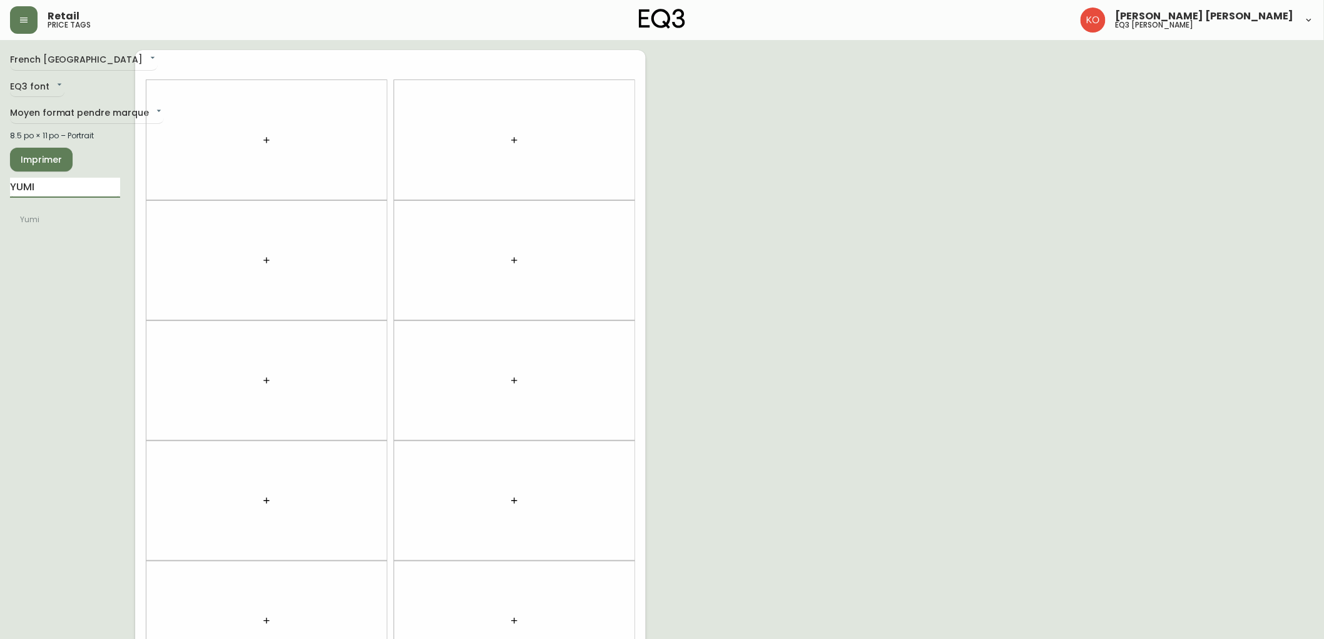
drag, startPoint x: 77, startPoint y: 190, endPoint x: 0, endPoint y: 200, distance: 77.6
click at [0, 200] on main "French Canada fr_CA EQ3 font EQ3 Moyen format pendre marque medium 8.5 po × 11 …" at bounding box center [662, 375] width 1324 height 671
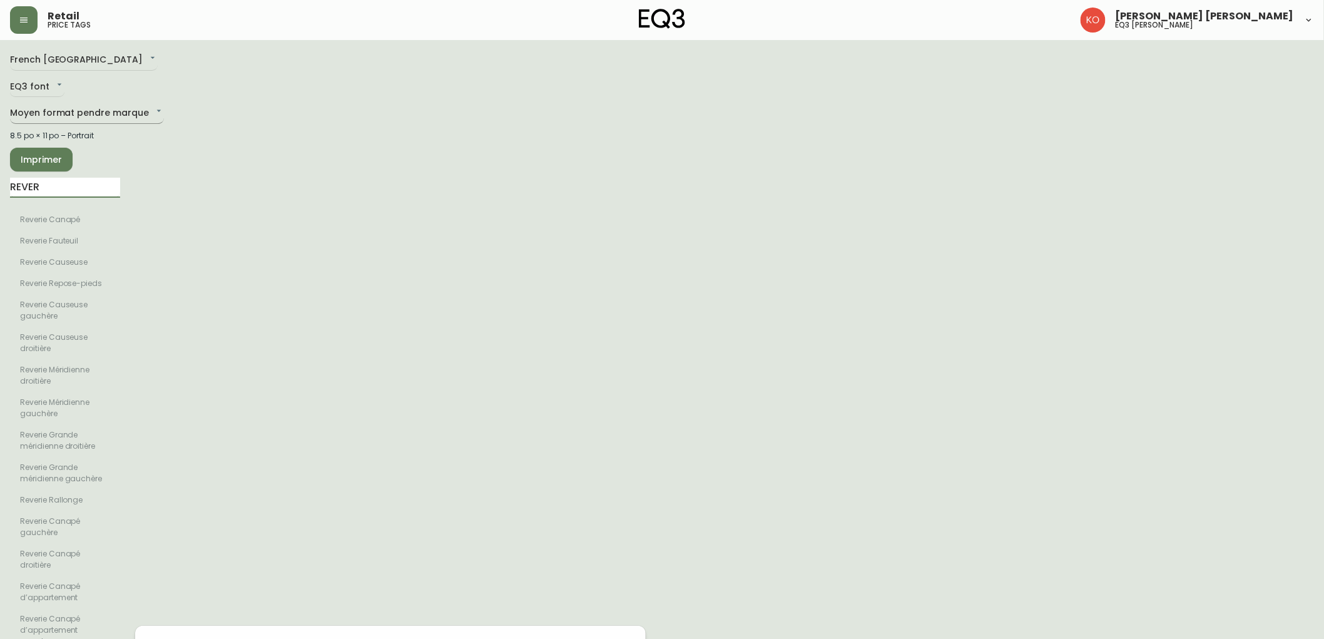
type input "REVER"
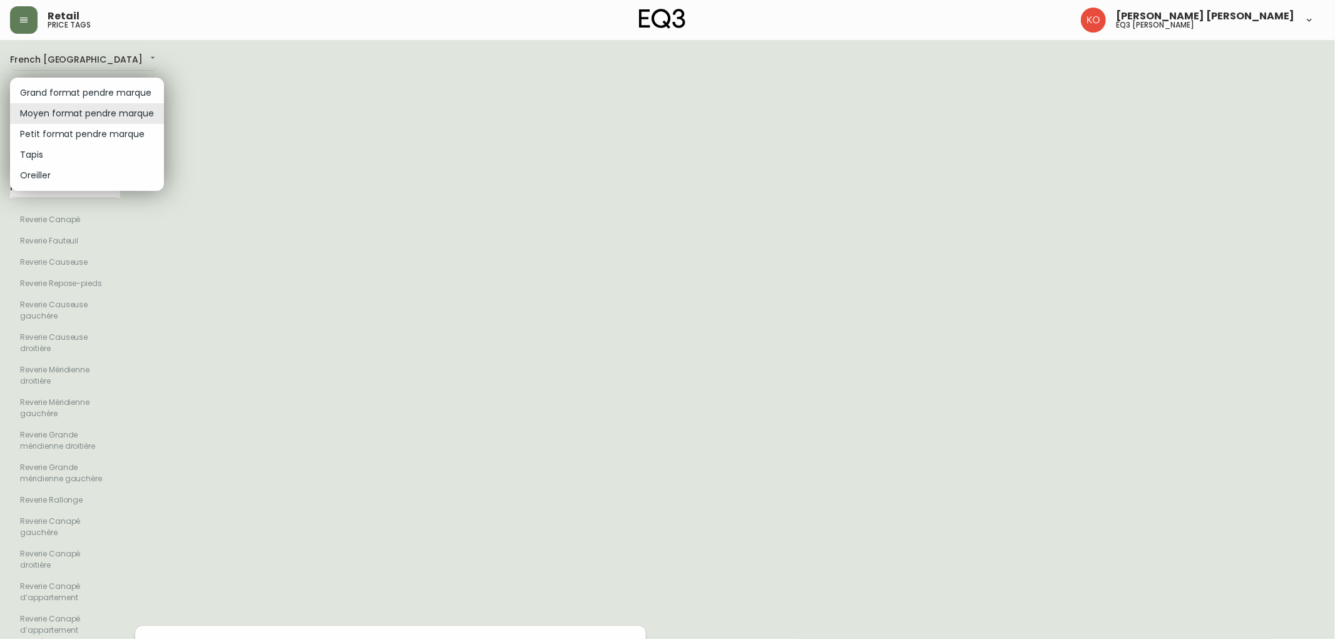
click at [109, 96] on li "Grand format pendre marque" at bounding box center [87, 93] width 154 height 21
type input "large"
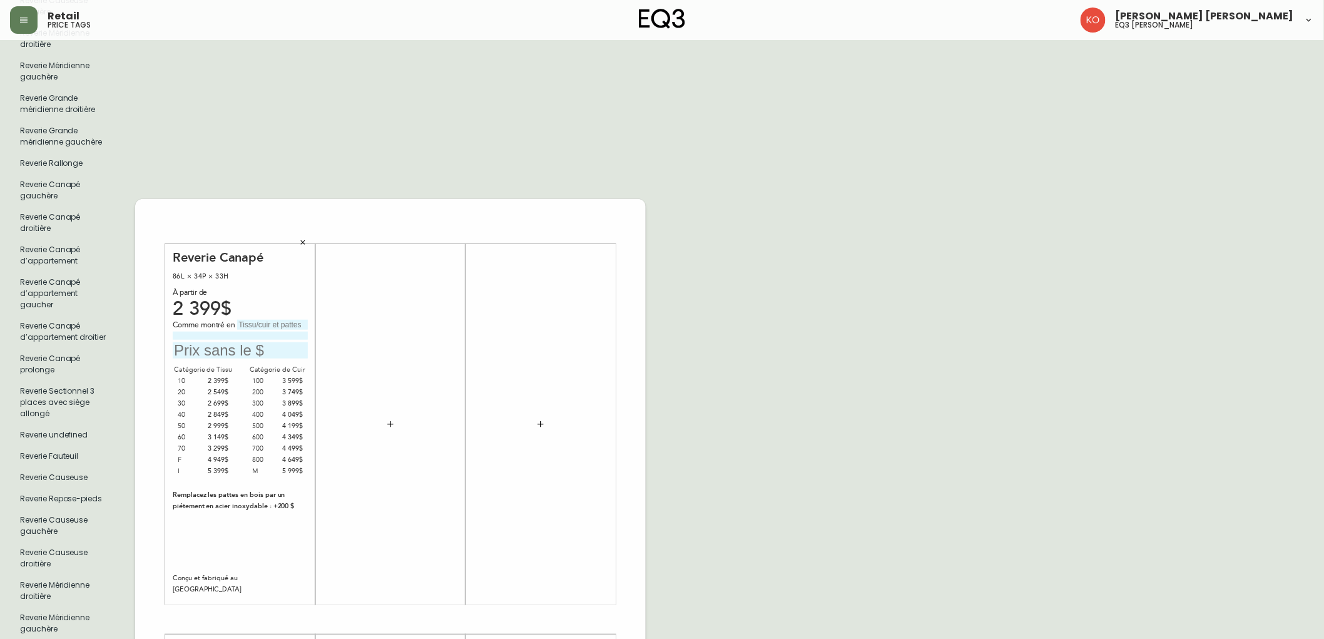
scroll to position [417, 0]
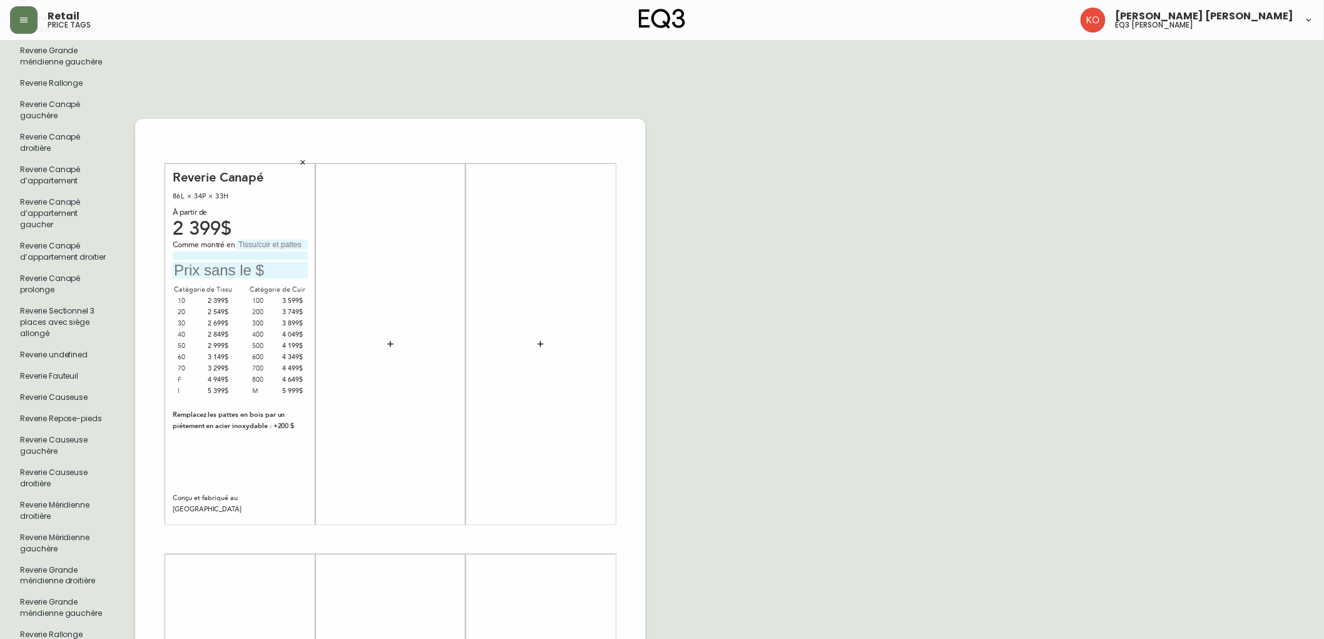
click at [954, 139] on div "French Canada fr_CA EQ3 font EQ3 Grand format pendre marque large 8.5 po × 14 p…" at bounding box center [662, 539] width 1304 height 1812
click at [248, 262] on input "text" at bounding box center [240, 270] width 135 height 17
click at [656, 253] on div "French Canada fr_CA EQ3 font EQ3 Grand format pendre marque large 8.5 po × 14 p…" at bounding box center [662, 539] width 1304 height 1812
click at [252, 240] on input "text" at bounding box center [272, 245] width 71 height 10
click at [764, 234] on div "French Canada fr_CA EQ3 font EQ3 Grand format pendre marque large 8.5 po × 14 p…" at bounding box center [662, 539] width 1304 height 1812
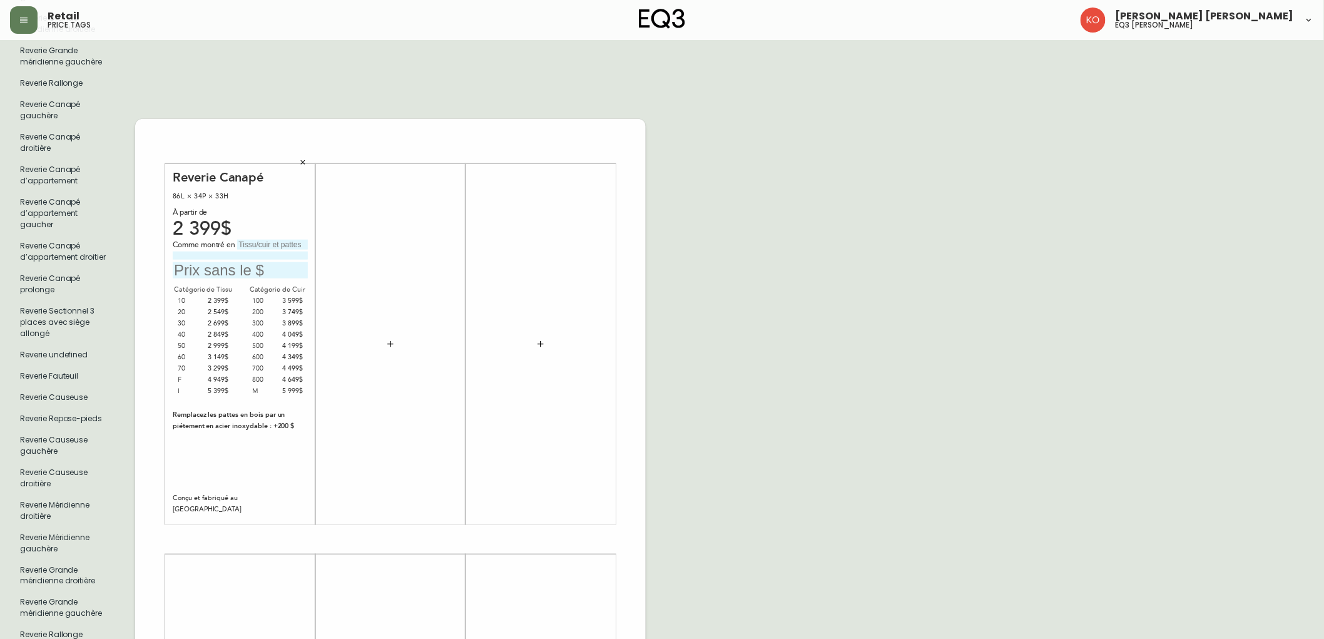
click at [289, 224] on div "Reverie Canapé 86L × 34P × 33H À partir de 2 399$ Comme montré en Catégorie de …" at bounding box center [240, 344] width 135 height 349
click at [290, 240] on input "text" at bounding box center [272, 245] width 71 height 10
click at [804, 207] on div "French Canada fr_CA EQ3 font EQ3 Grand format pendre marque large 8.5 po × 14 p…" at bounding box center [662, 539] width 1304 height 1812
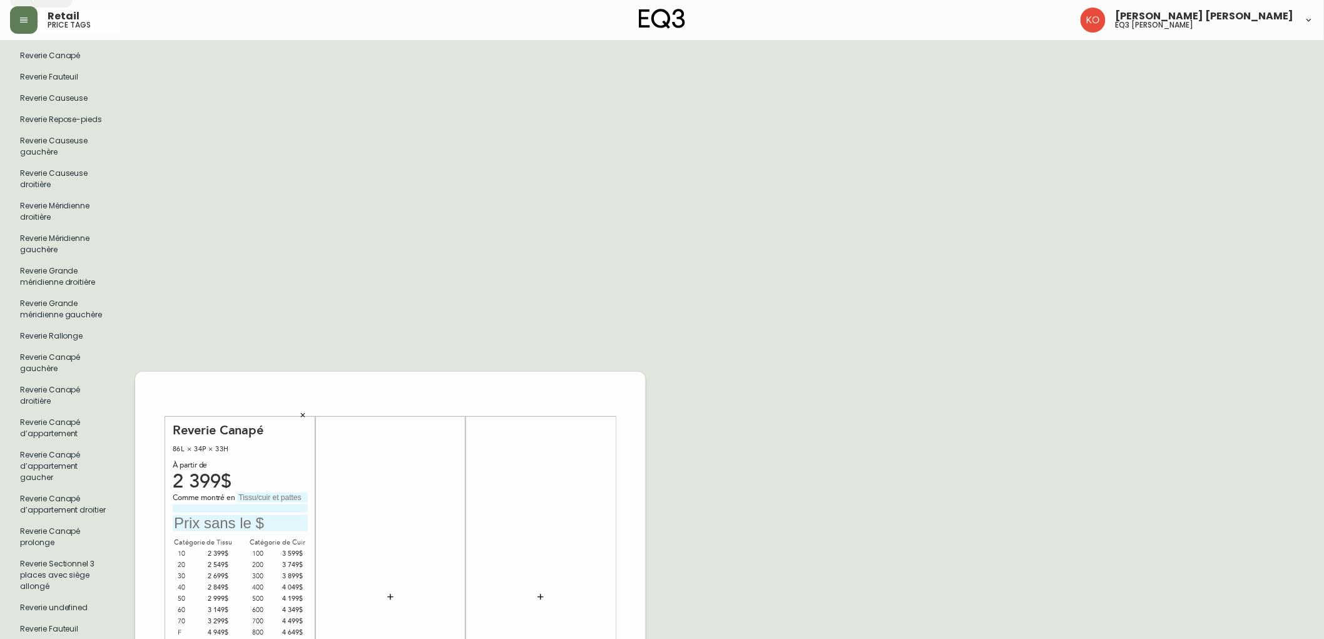
scroll to position [139, 0]
